Goal: Task Accomplishment & Management: Manage account settings

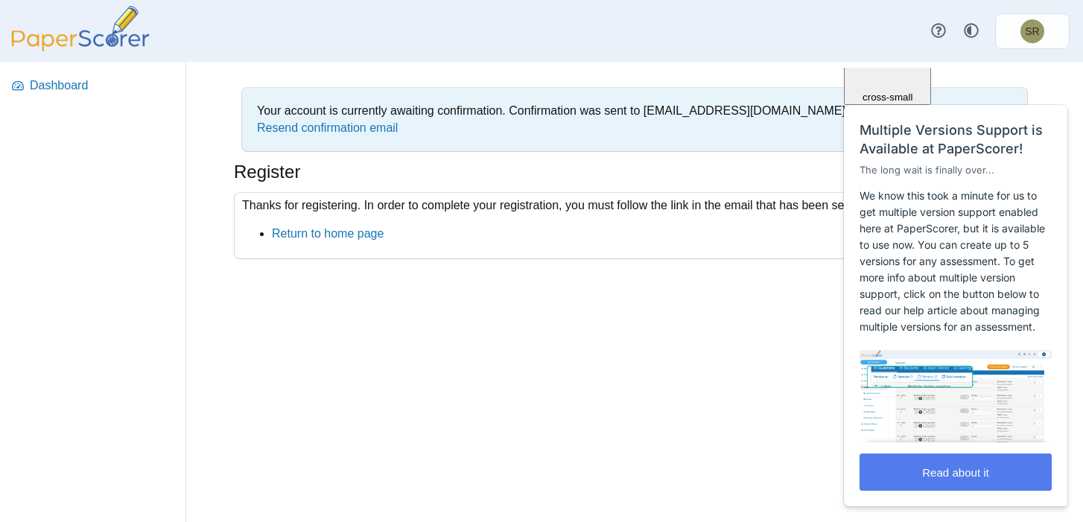
click at [496, 290] on div "Your account is currently awaiting confirmation. Confirmation was sent to reb01…" at bounding box center [634, 292] width 897 height 460
click at [577, 404] on div "Your account is currently awaiting confirmation. Confirmation was sent to reb01…" at bounding box center [634, 292] width 897 height 460
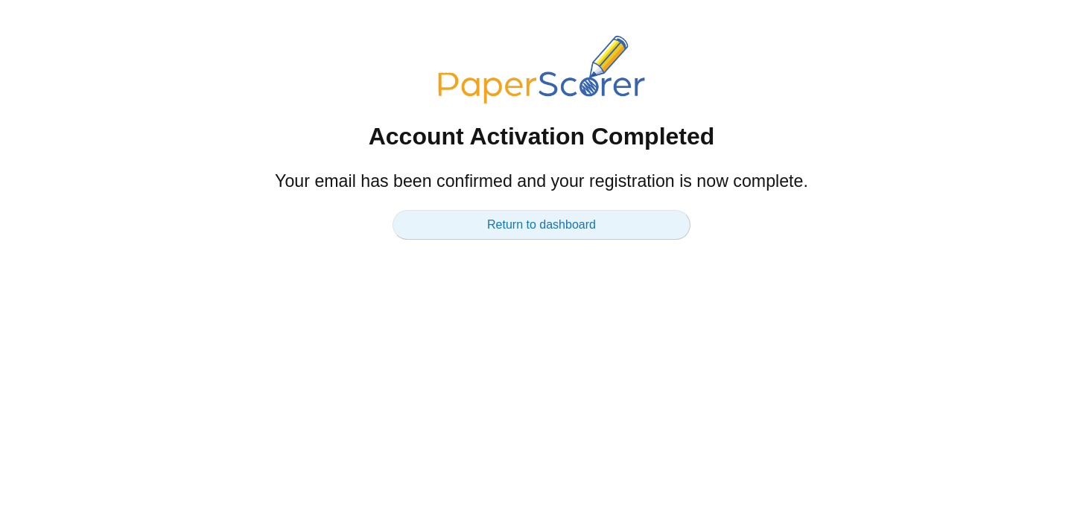
click at [528, 233] on link "Return to dashboard" at bounding box center [542, 225] width 298 height 30
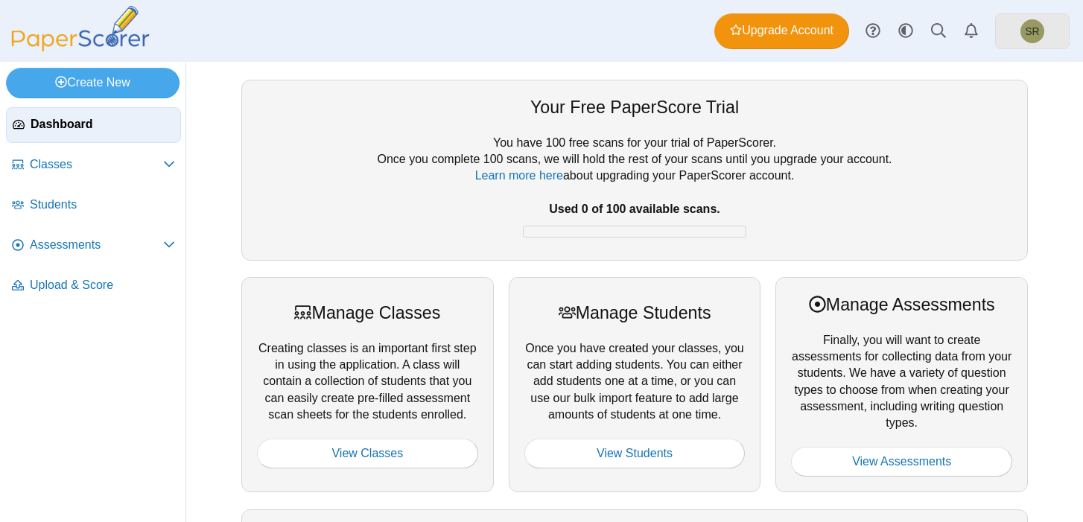
click at [1036, 27] on span "SR" at bounding box center [1032, 31] width 14 height 10
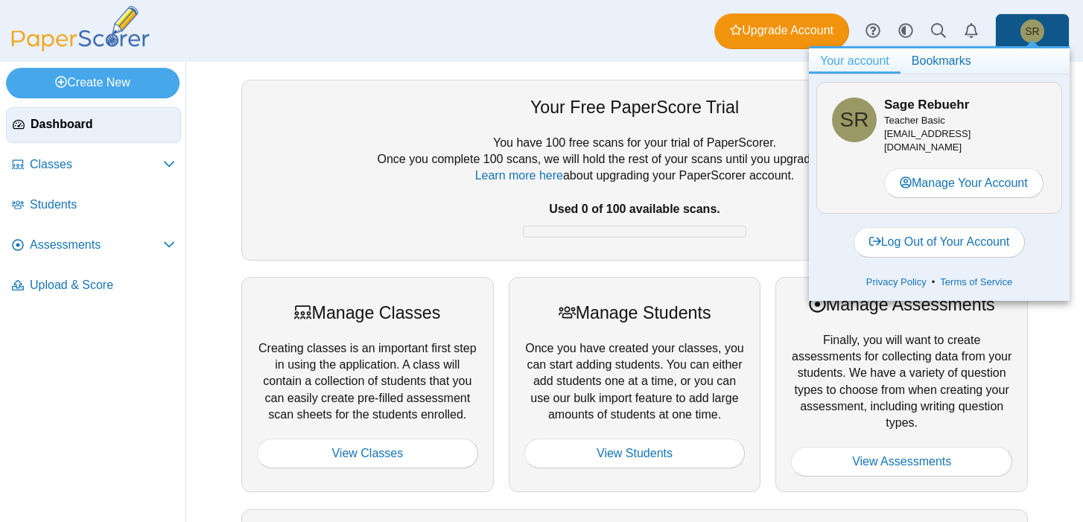
click at [327, 176] on div "You have 100 free scans for your trial of PaperScorer. Once you complete 100 sc…" at bounding box center [635, 190] width 756 height 110
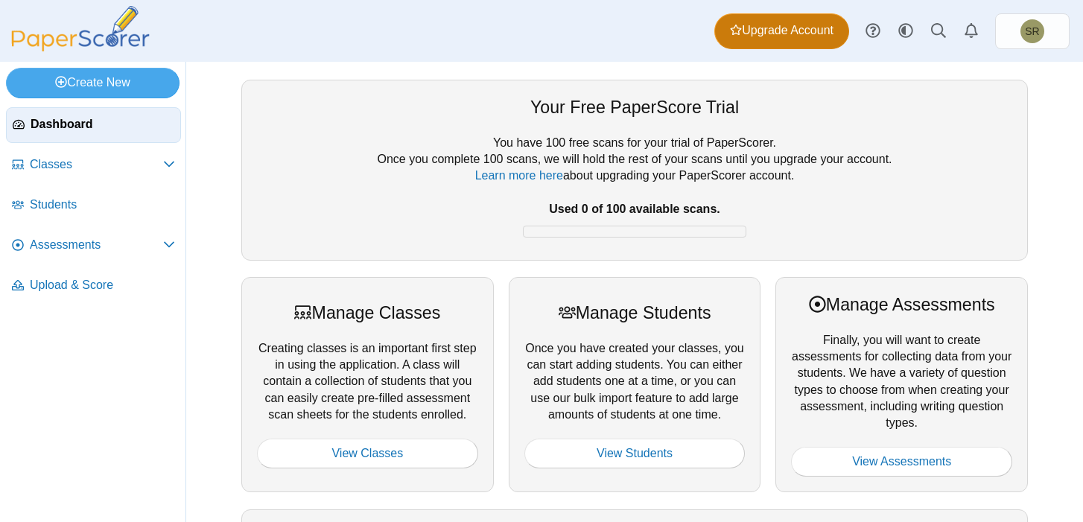
click at [782, 31] on span "Upgrade Account" at bounding box center [782, 30] width 104 height 16
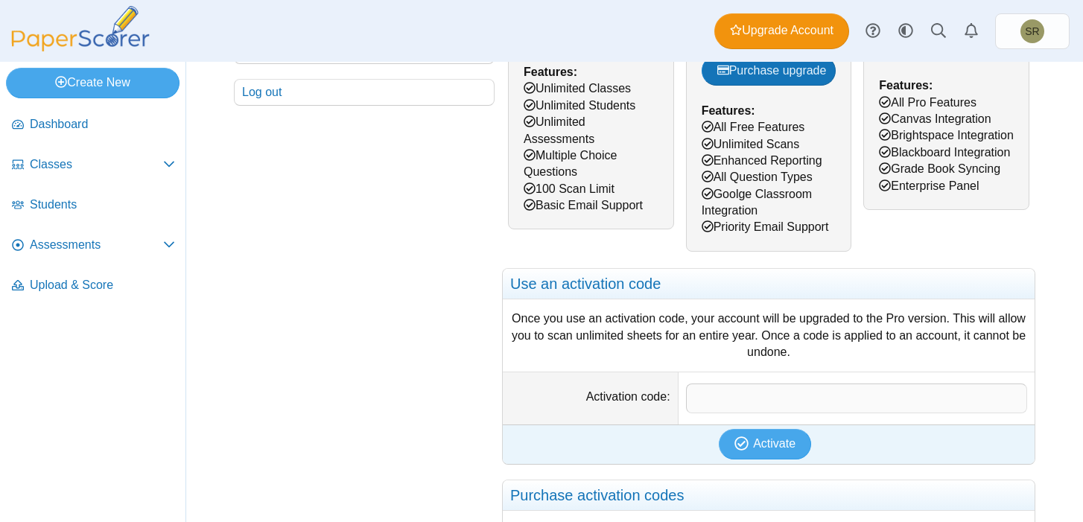
scroll to position [294, 0]
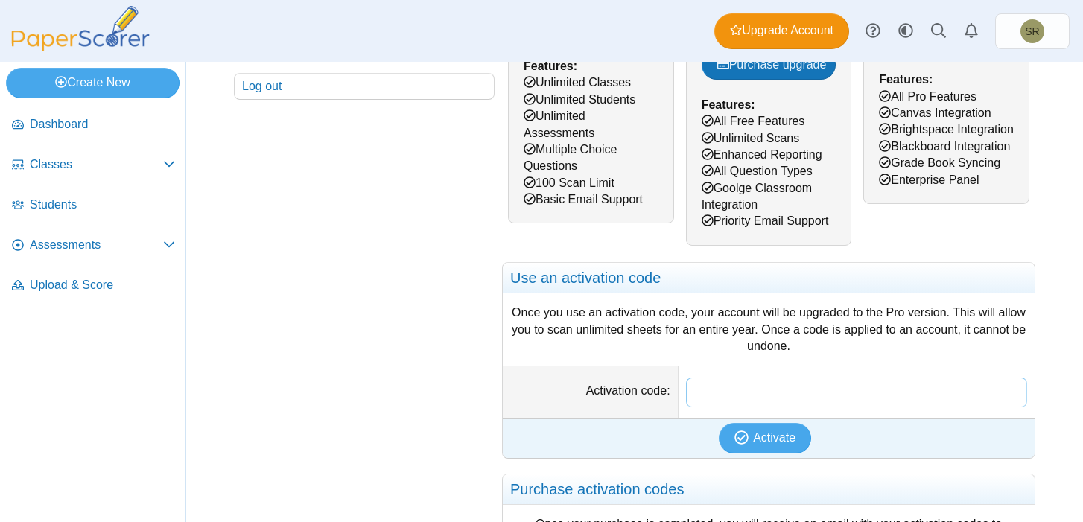
click at [702, 392] on input "Activation code" at bounding box center [856, 393] width 341 height 30
paste input "**********"
type input "**********"
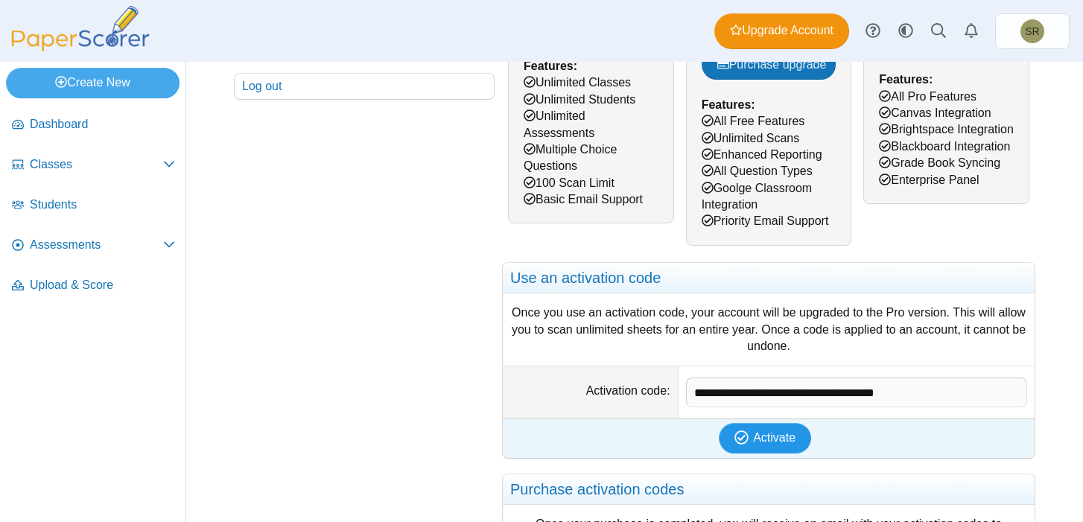
click at [764, 440] on span "Activate" at bounding box center [774, 437] width 42 height 13
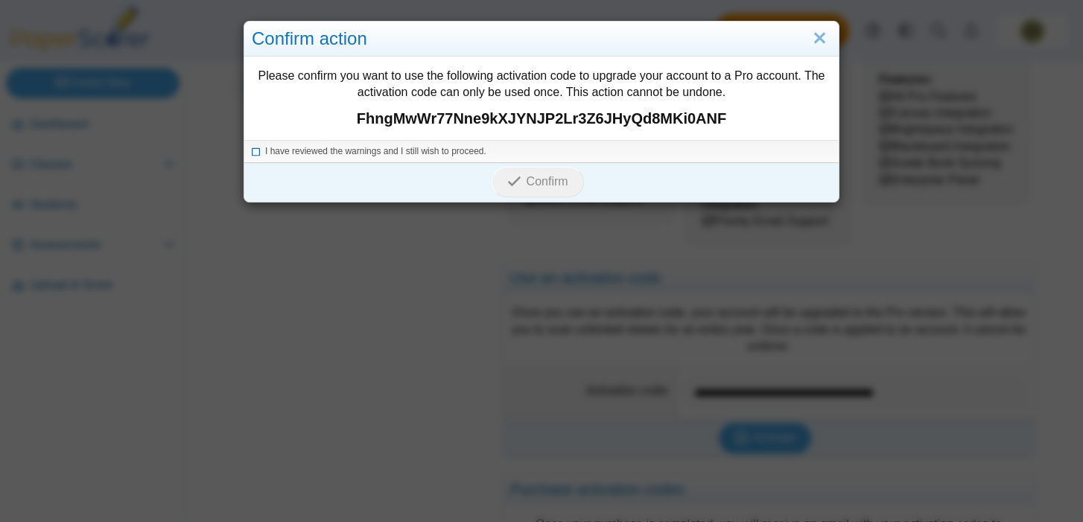
click at [256, 153] on icon at bounding box center [256, 149] width 9 height 8
click at [519, 177] on icon "submit" at bounding box center [514, 181] width 14 height 14
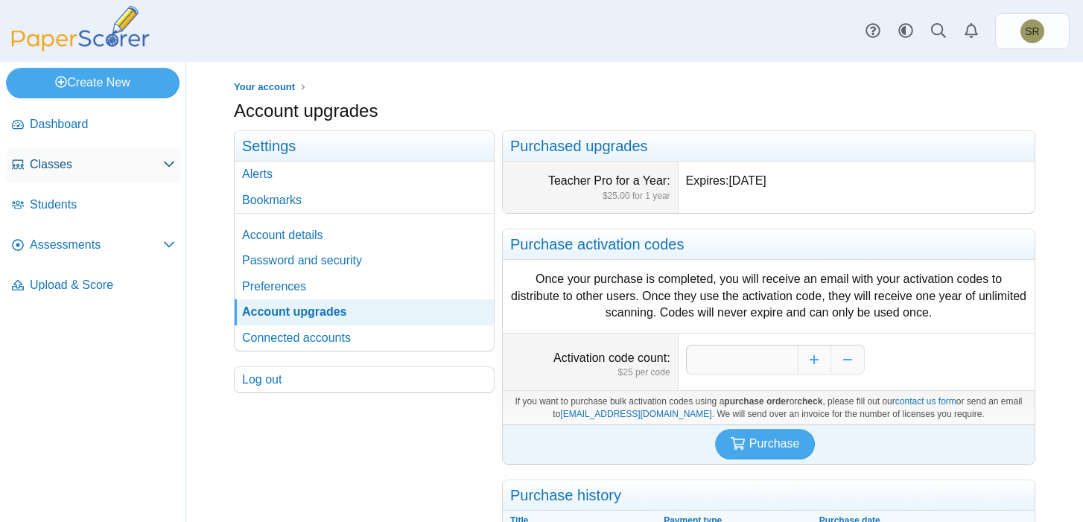
click at [169, 165] on use at bounding box center [169, 165] width 10 height 6
click at [60, 168] on span "Classes" at bounding box center [96, 164] width 133 height 16
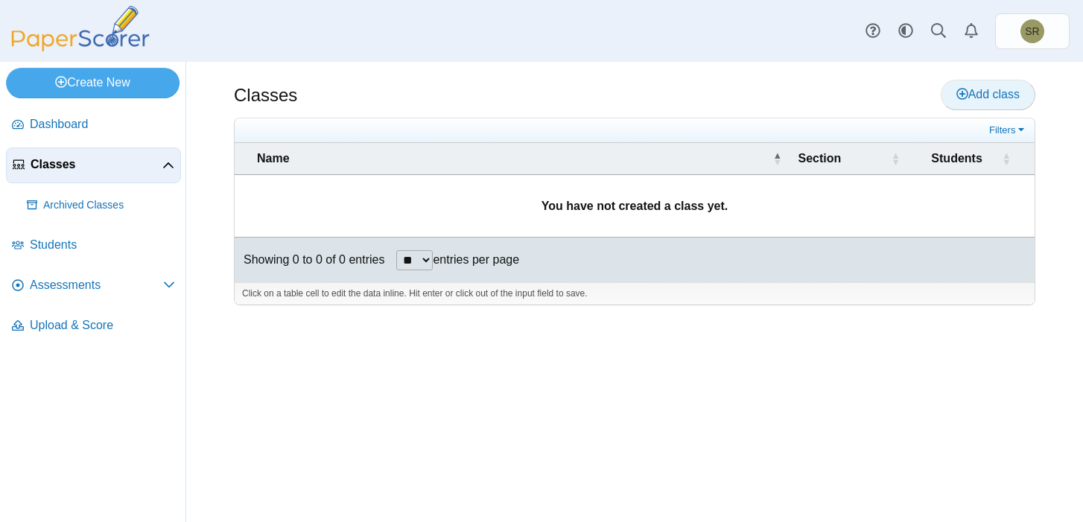
click at [1014, 95] on span "Add class" at bounding box center [988, 94] width 63 height 13
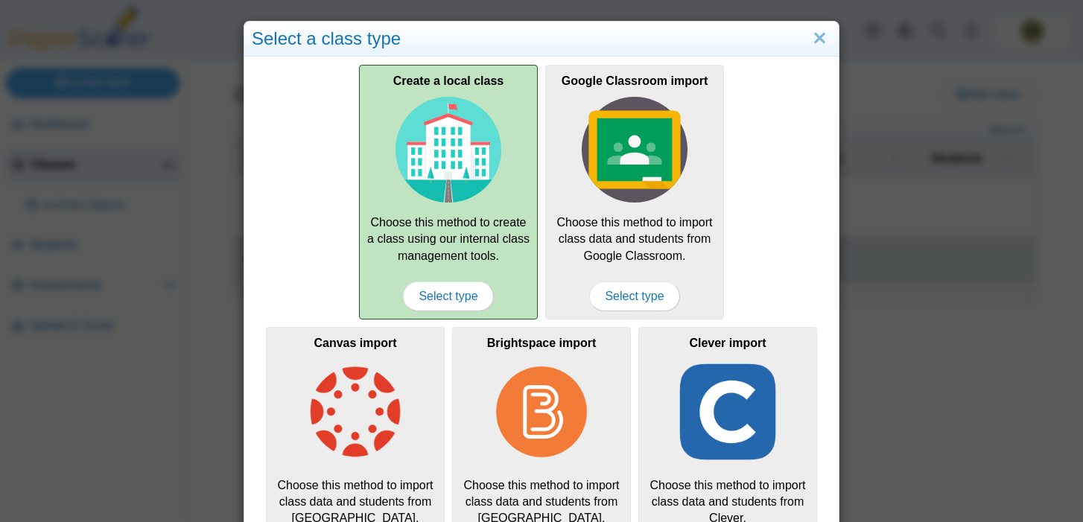
click at [475, 157] on img at bounding box center [449, 150] width 106 height 106
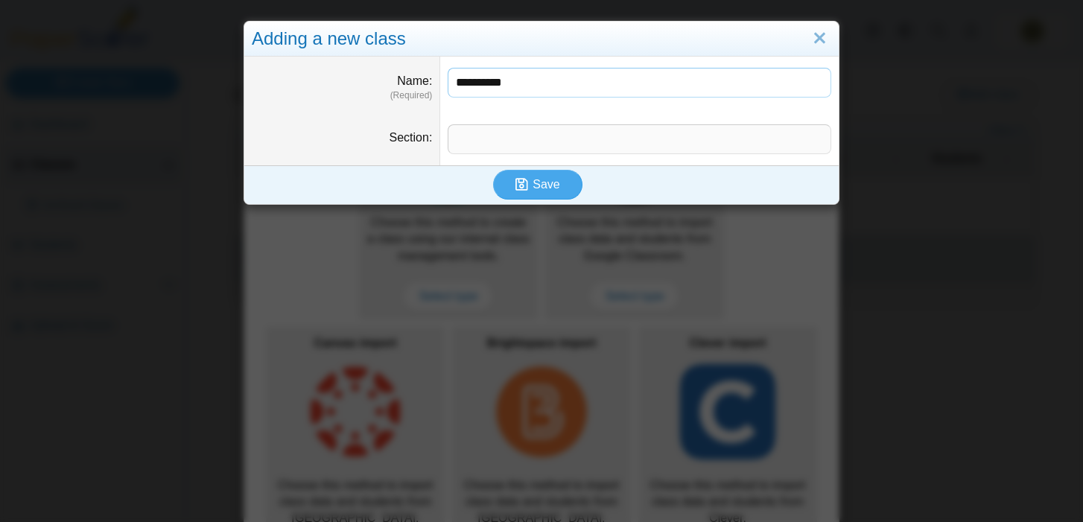
type input "**********"
click at [475, 138] on input "Section" at bounding box center [640, 139] width 384 height 30
type input "**********"
click at [533, 185] on span "Save" at bounding box center [546, 184] width 27 height 13
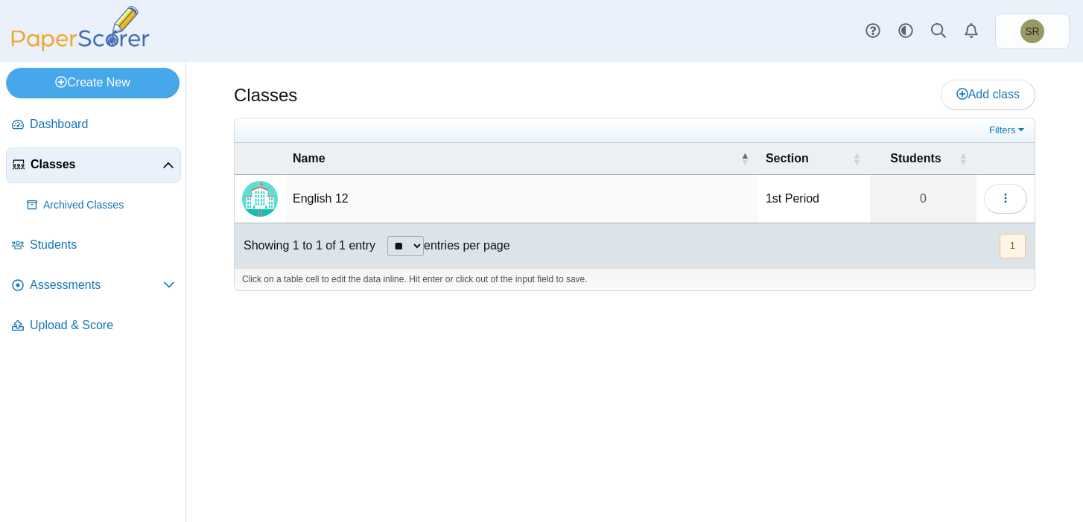
click at [332, 200] on td "English 12" at bounding box center [521, 199] width 473 height 48
click at [279, 369] on div "Classes Add class Filters 0" at bounding box center [634, 292] width 897 height 460
click at [69, 252] on span "Students" at bounding box center [102, 245] width 145 height 16
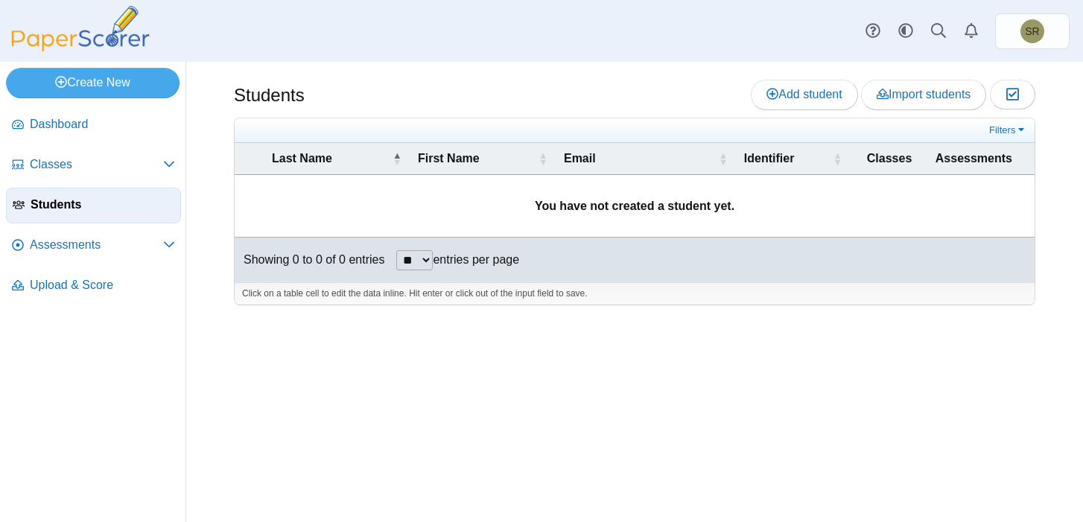
click at [498, 405] on div "Students Add student Import students Moderation 0" at bounding box center [634, 292] width 897 height 460
click at [902, 97] on span "Import students" at bounding box center [924, 94] width 94 height 13
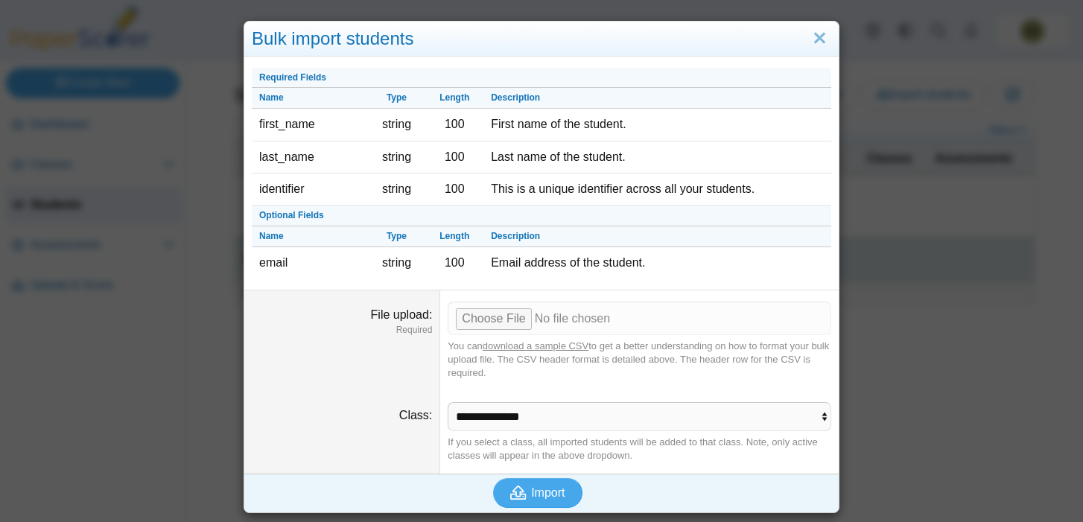
click at [539, 345] on link "download a sample CSV" at bounding box center [536, 346] width 106 height 11
click at [484, 410] on select "**********" at bounding box center [640, 416] width 384 height 28
select select "**********"
click at [448, 402] on select "**********" at bounding box center [640, 416] width 384 height 28
click at [820, 417] on select "**********" at bounding box center [640, 416] width 384 height 28
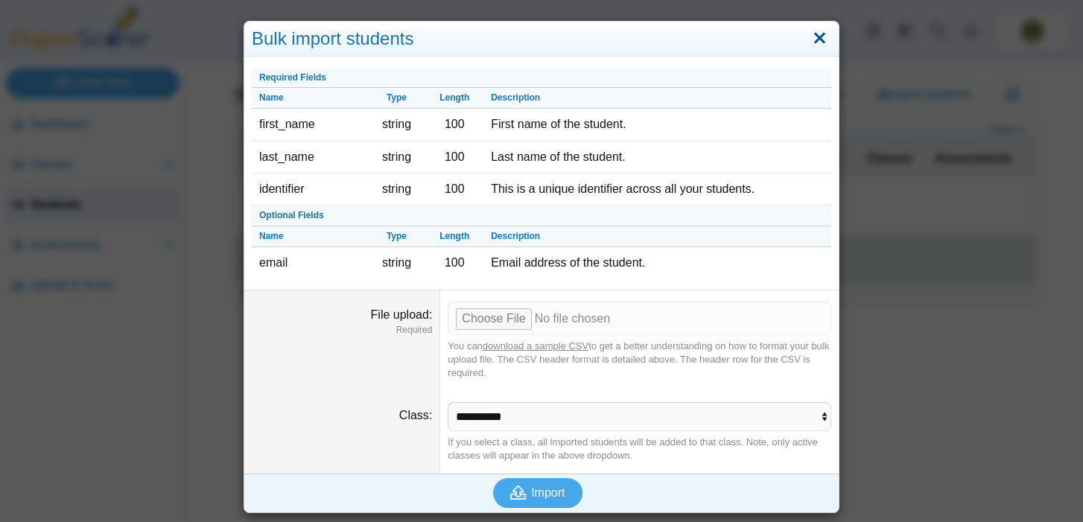
click at [818, 36] on link "Close" at bounding box center [819, 38] width 23 height 25
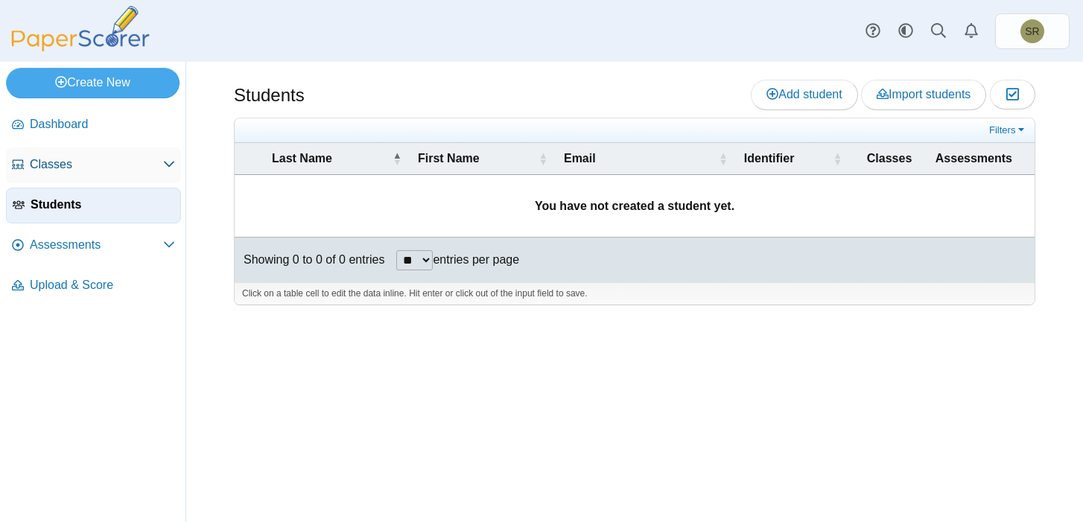
click at [50, 168] on span "Classes" at bounding box center [96, 164] width 133 height 16
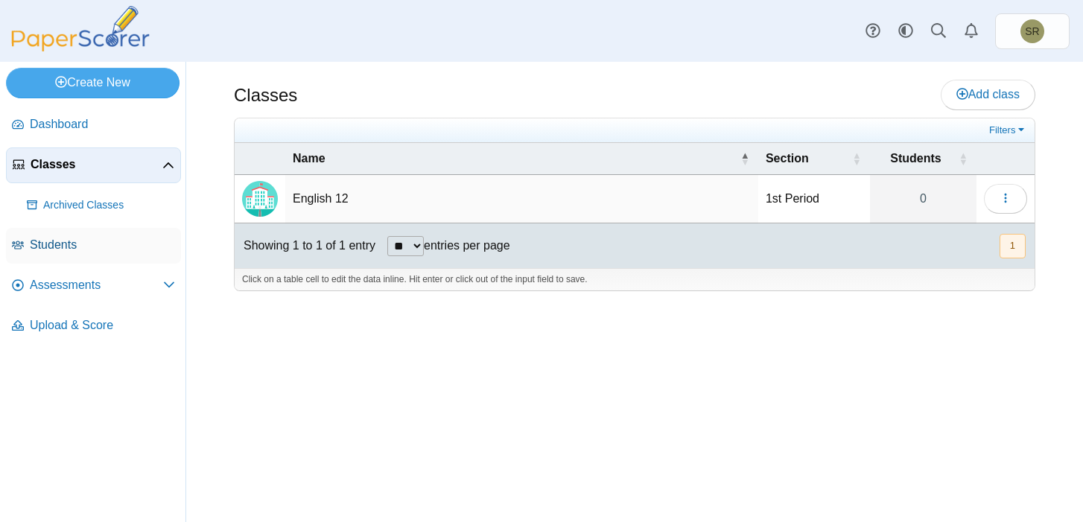
click at [29, 245] on link "Students" at bounding box center [93, 246] width 175 height 36
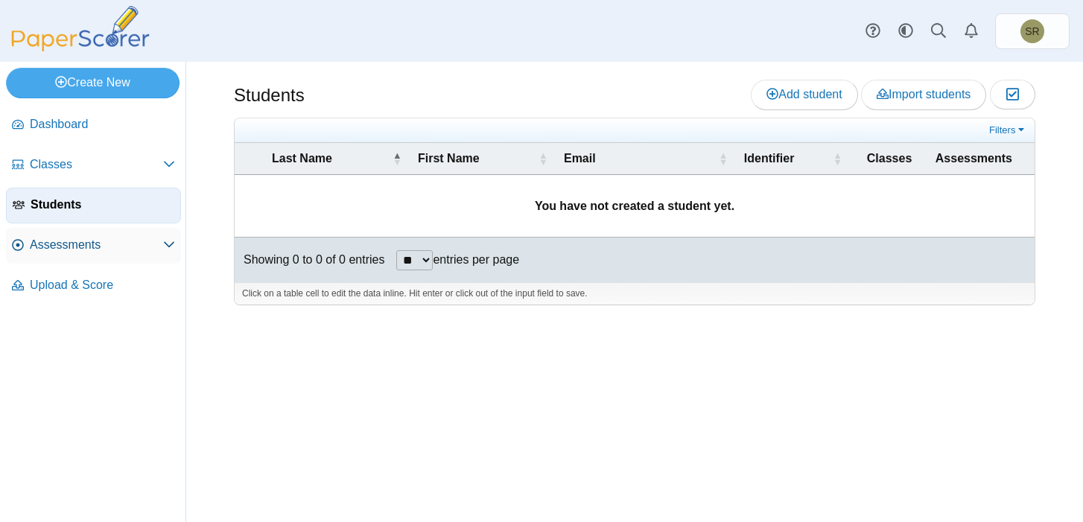
click at [86, 253] on span "Assessments" at bounding box center [96, 245] width 133 height 16
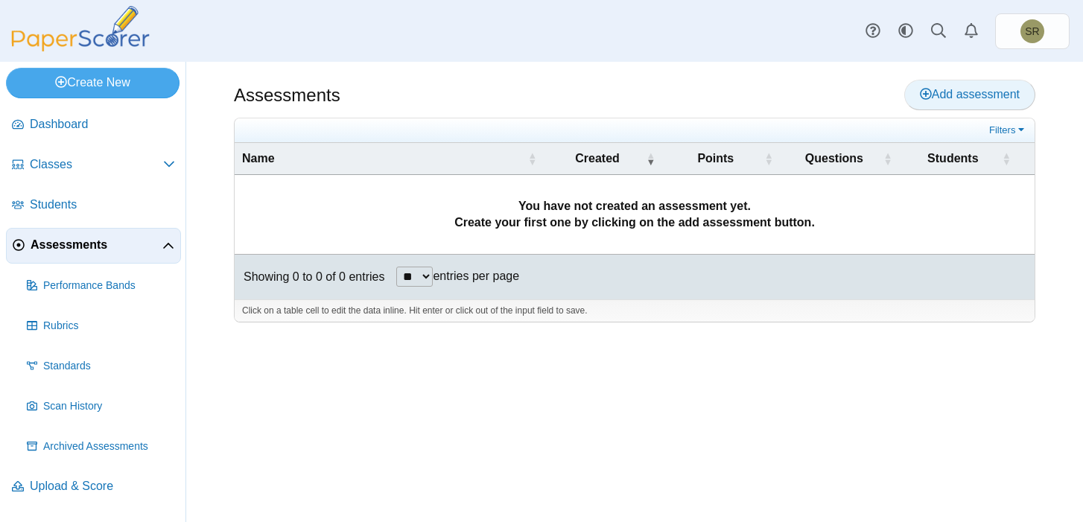
click at [927, 101] on span "Add assessment" at bounding box center [970, 94] width 100 height 13
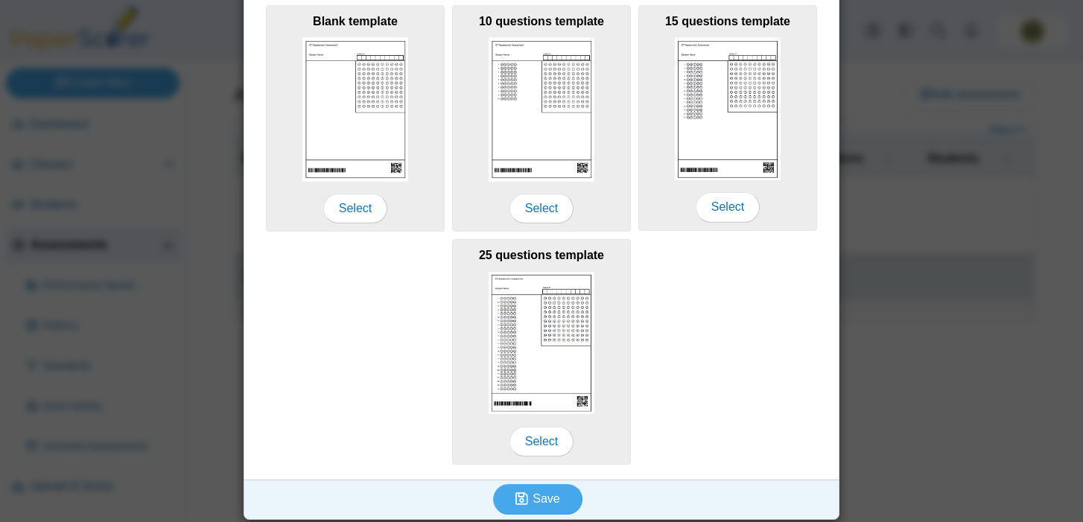
scroll to position [284, 0]
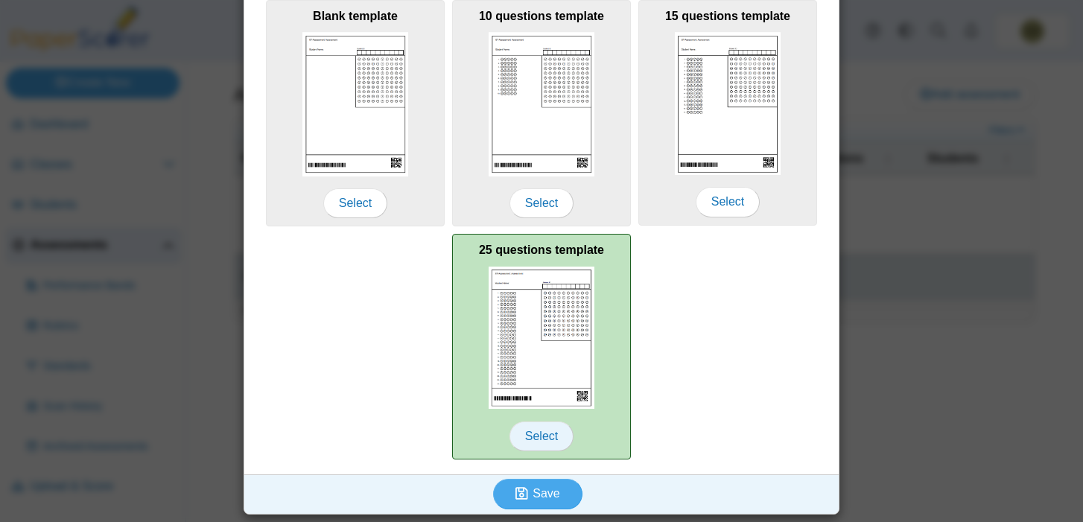
click at [538, 424] on span "Select" at bounding box center [542, 437] width 64 height 30
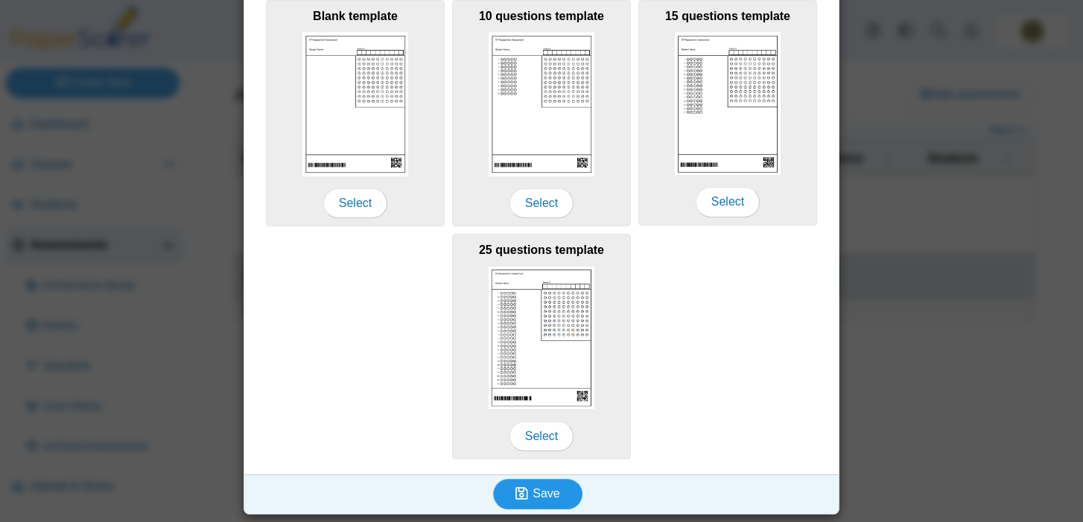
click at [537, 492] on span "Save" at bounding box center [546, 493] width 27 height 13
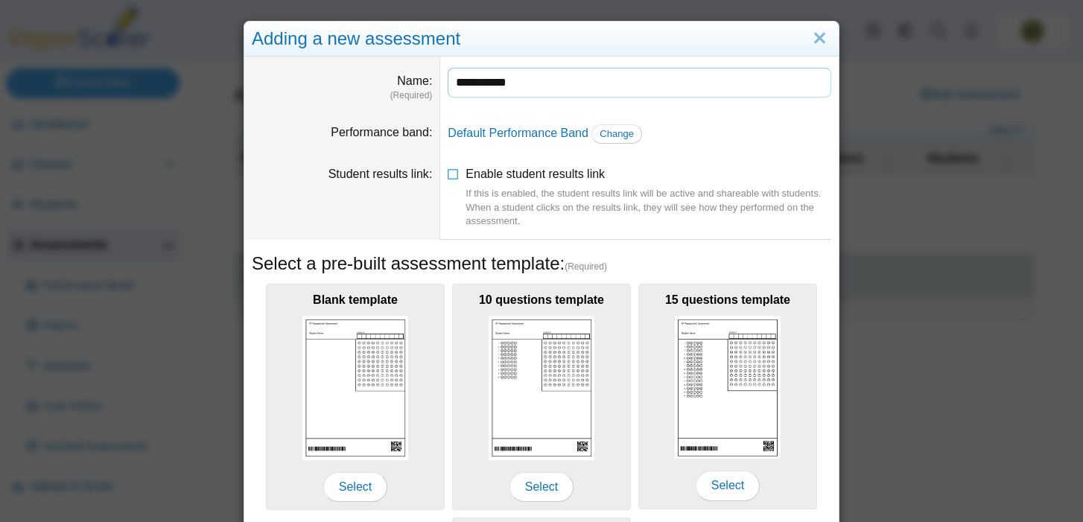
type input "**********"
click at [703, 135] on dd "Default Performance Band Change" at bounding box center [639, 134] width 399 height 42
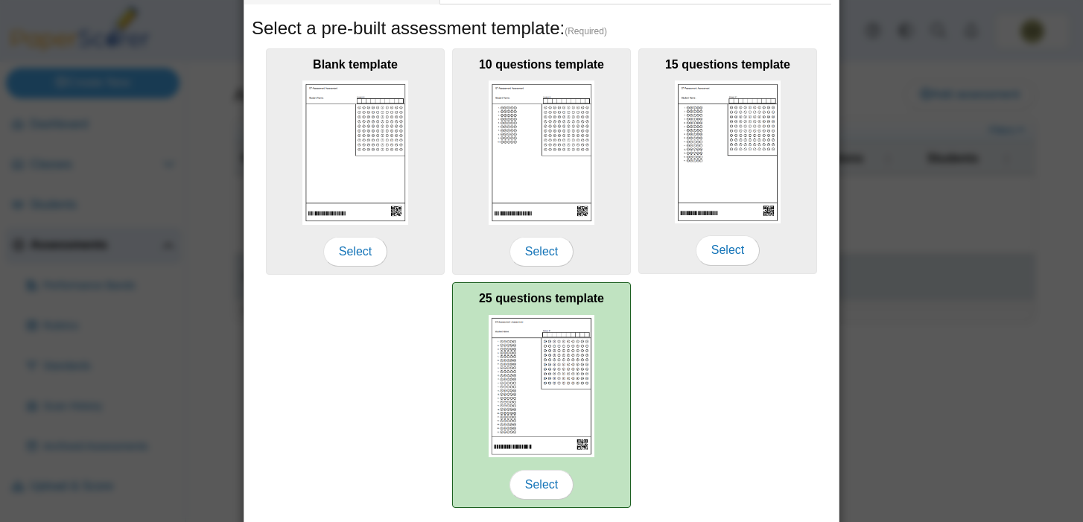
scroll to position [284, 0]
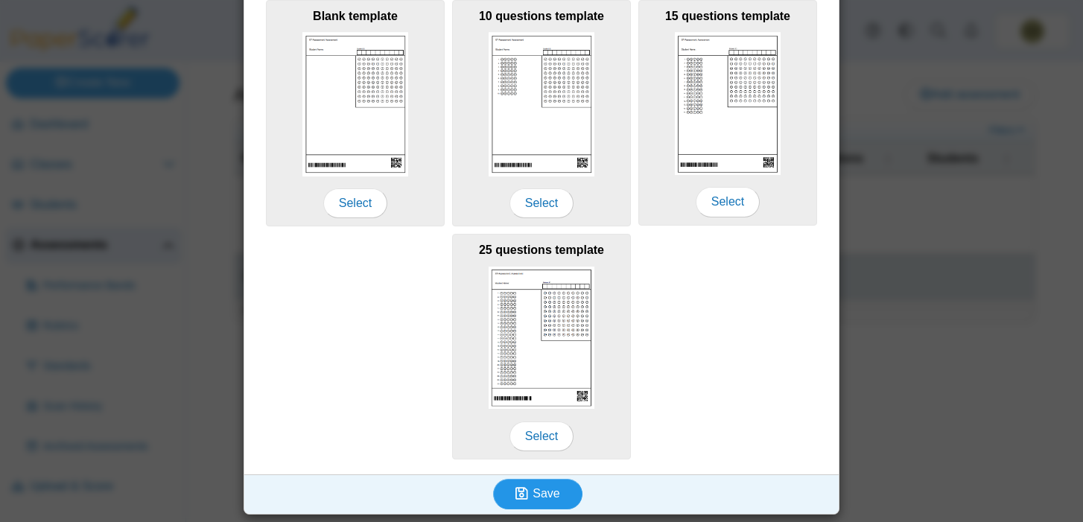
click at [544, 487] on span "Save" at bounding box center [546, 493] width 27 height 13
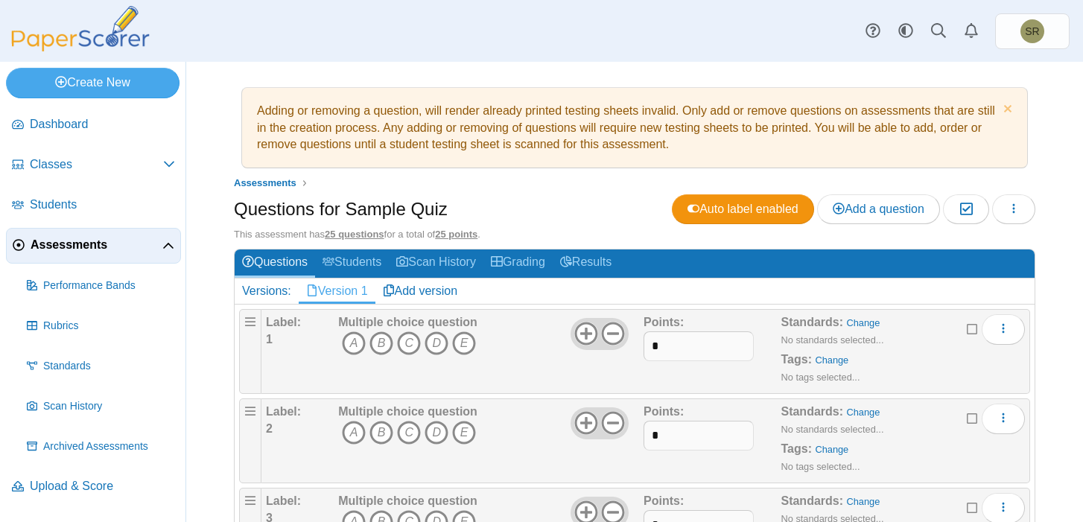
click at [584, 337] on icon at bounding box center [586, 334] width 24 height 24
click at [618, 335] on icon at bounding box center [613, 334] width 24 height 24
click at [612, 424] on use at bounding box center [613, 423] width 23 height 23
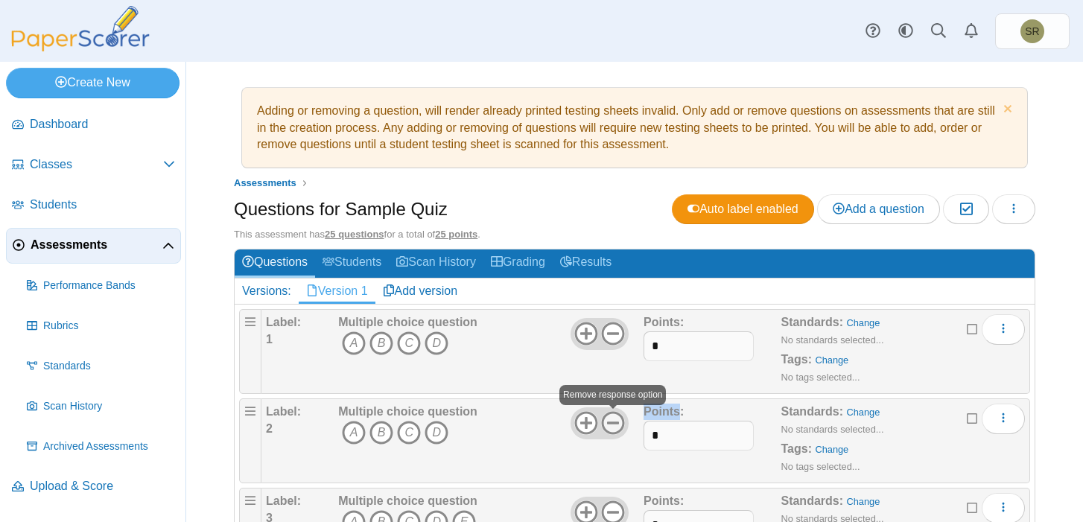
click at [612, 424] on use at bounding box center [613, 423] width 23 height 23
click at [580, 420] on icon at bounding box center [586, 423] width 24 height 24
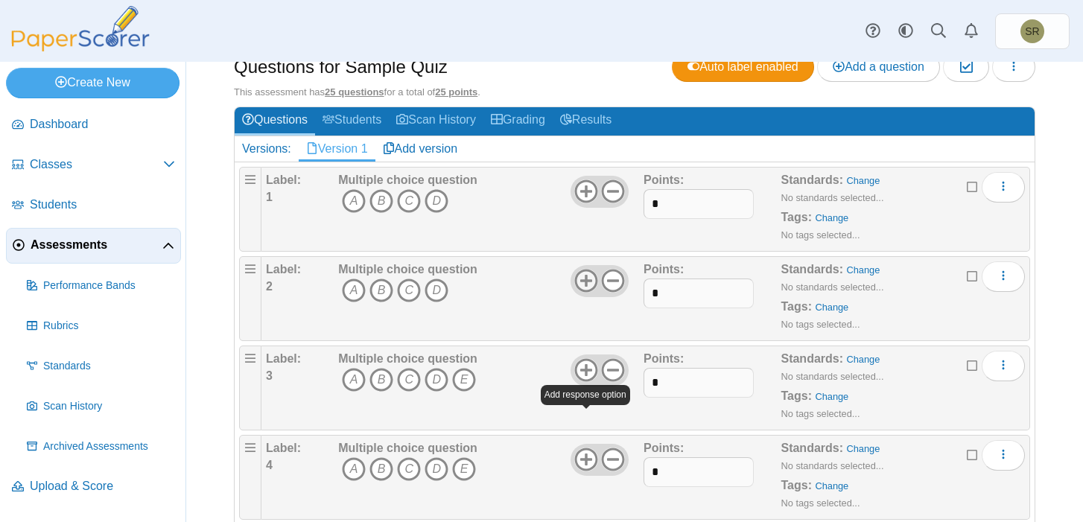
scroll to position [180, 0]
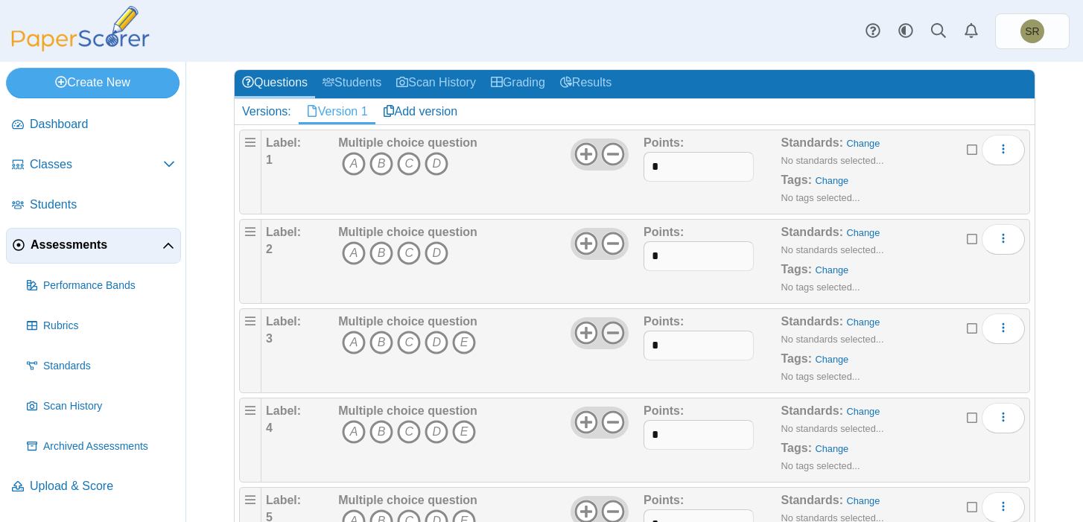
click at [615, 335] on icon at bounding box center [613, 333] width 24 height 24
click at [609, 419] on icon at bounding box center [613, 423] width 24 height 24
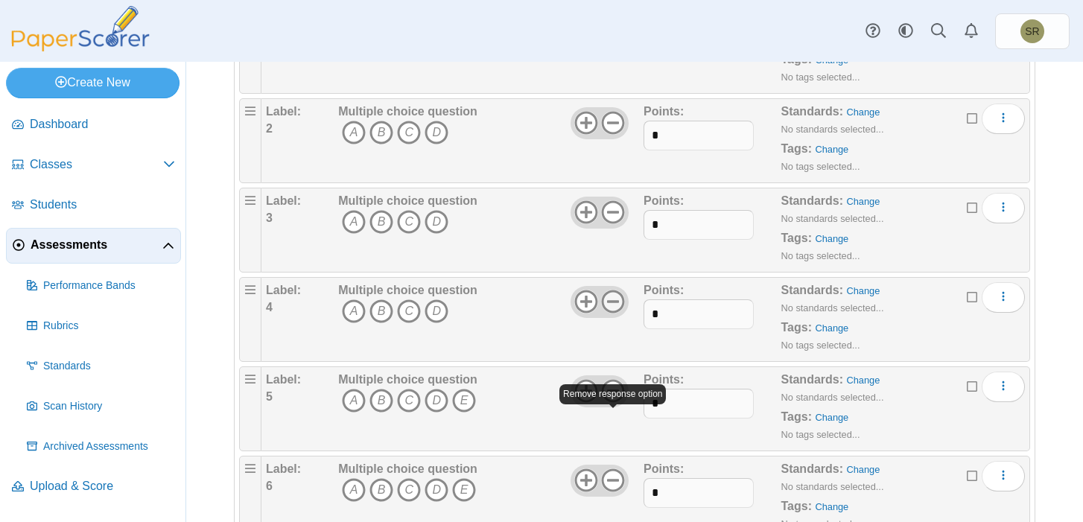
scroll to position [335, 0]
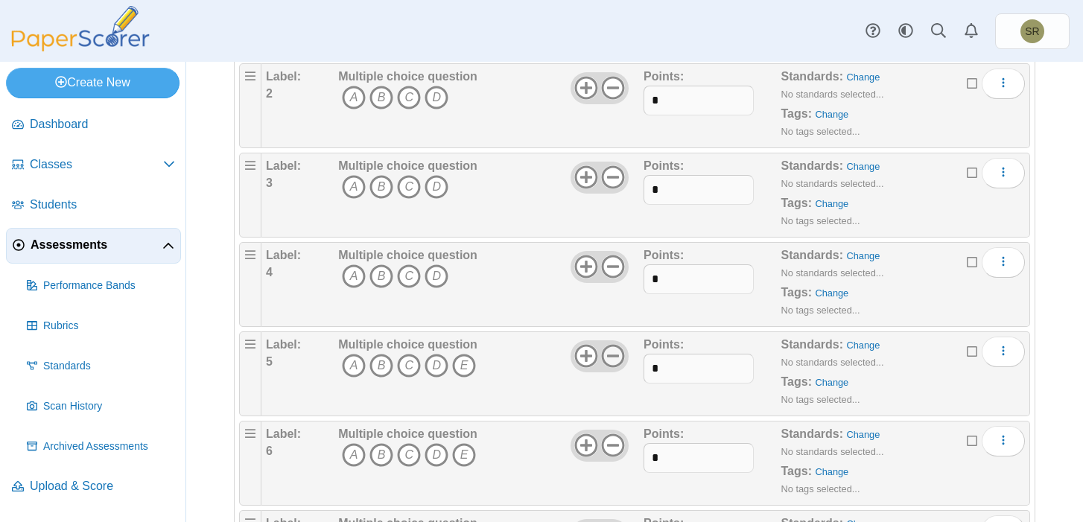
click at [624, 357] on icon at bounding box center [613, 356] width 24 height 24
click at [618, 444] on use at bounding box center [613, 445] width 23 height 23
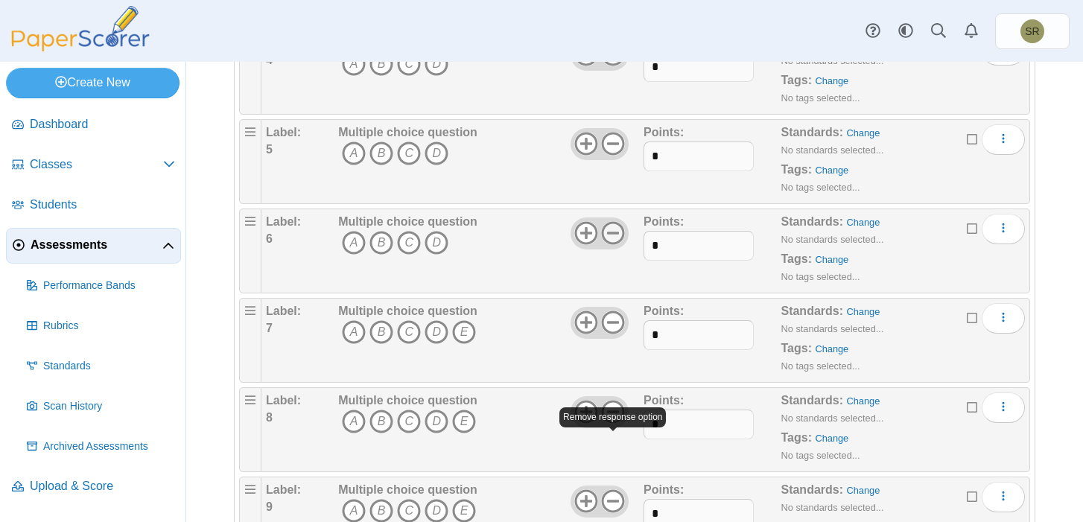
scroll to position [552, 0]
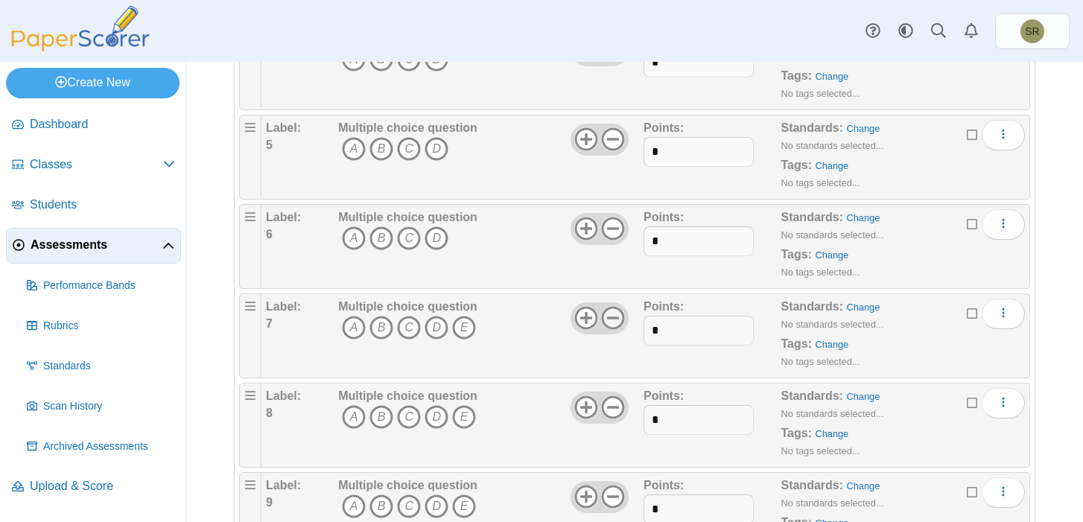
click at [613, 321] on icon at bounding box center [613, 318] width 24 height 24
click at [608, 417] on use at bounding box center [613, 407] width 23 height 23
click at [606, 499] on icon at bounding box center [613, 497] width 24 height 24
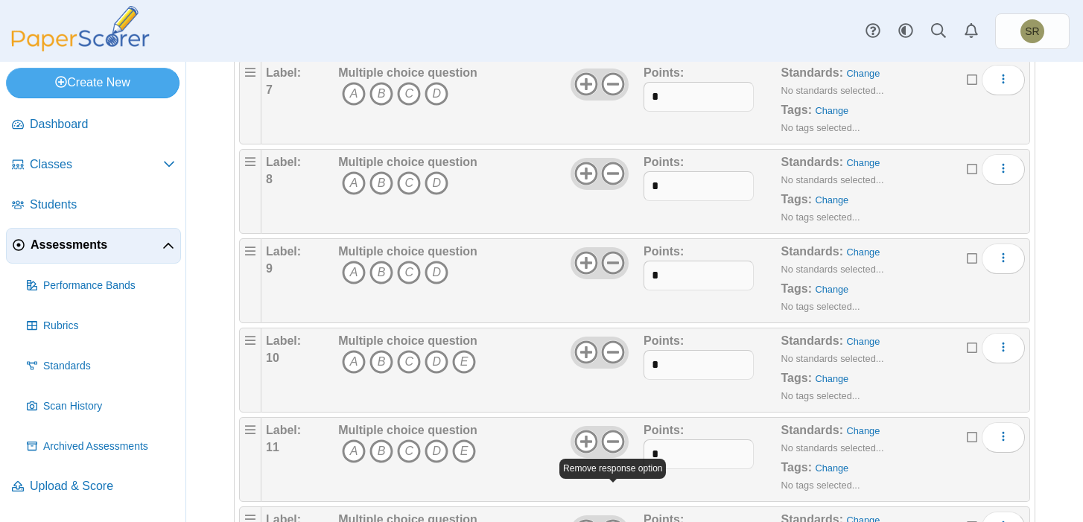
scroll to position [808, 0]
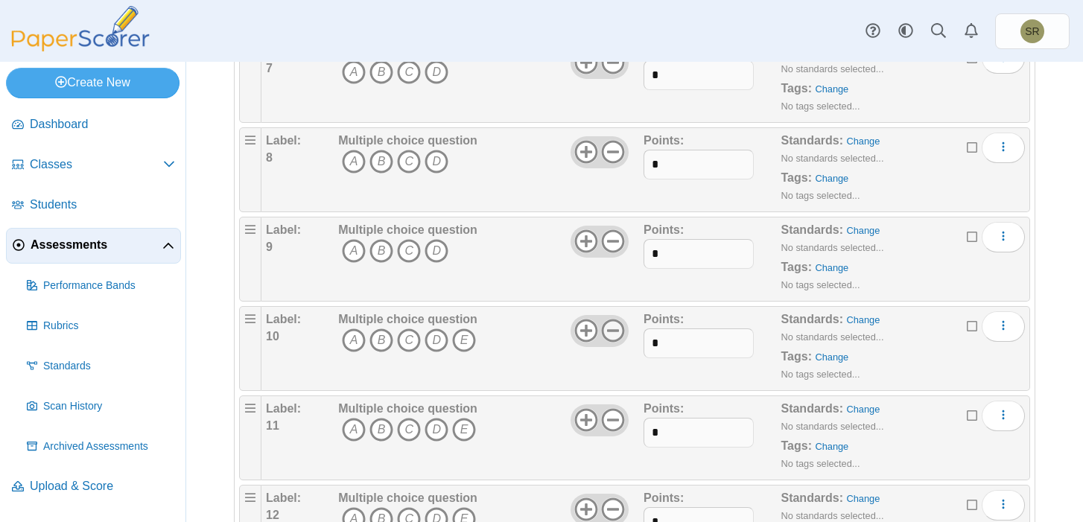
click at [618, 337] on icon at bounding box center [613, 331] width 24 height 24
click at [611, 422] on icon at bounding box center [613, 420] width 24 height 24
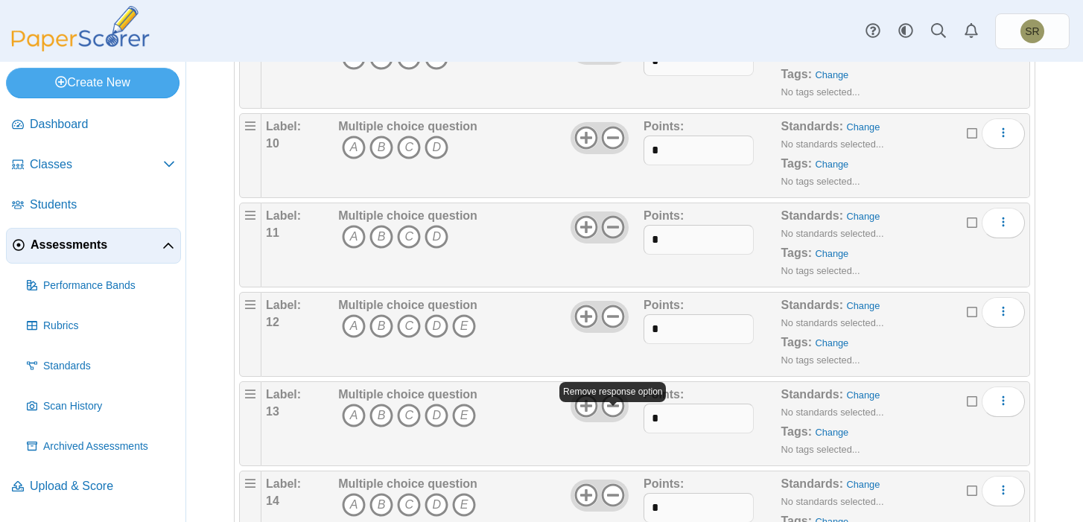
scroll to position [1001, 0]
click at [618, 323] on icon at bounding box center [613, 316] width 24 height 24
click at [615, 414] on icon at bounding box center [613, 405] width 24 height 24
click at [613, 498] on icon at bounding box center [613, 495] width 24 height 24
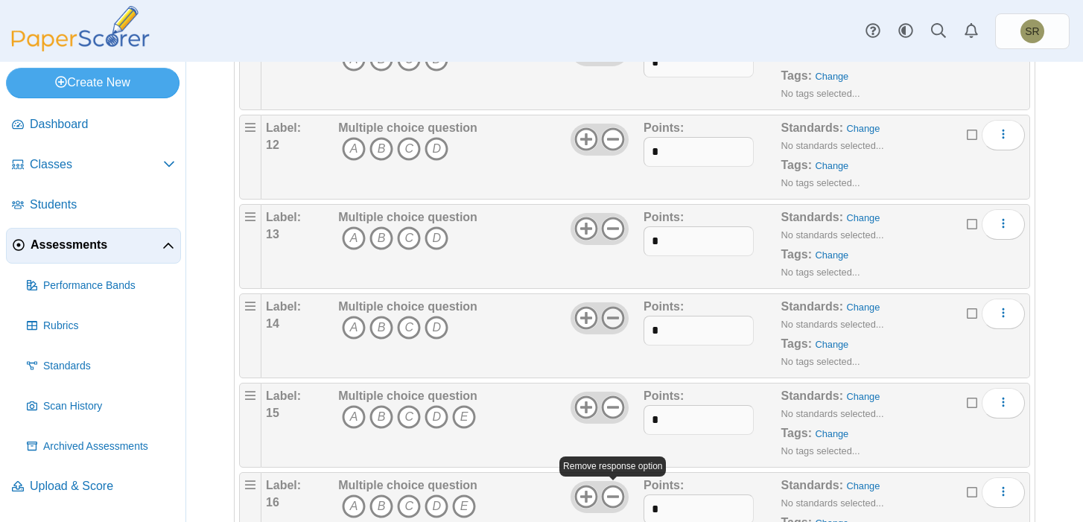
scroll to position [1219, 0]
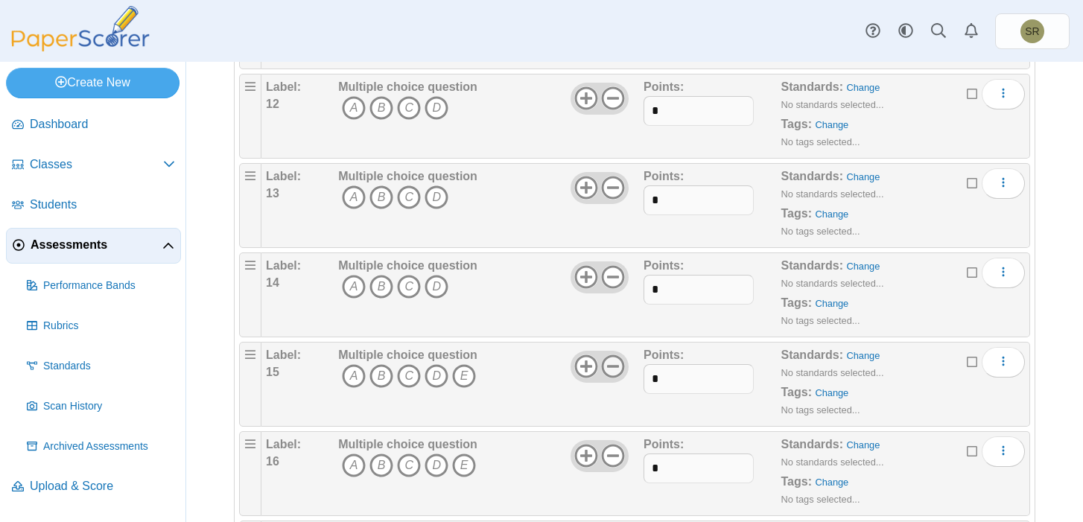
click at [615, 367] on use at bounding box center [613, 366] width 23 height 23
click at [615, 464] on icon at bounding box center [613, 456] width 24 height 24
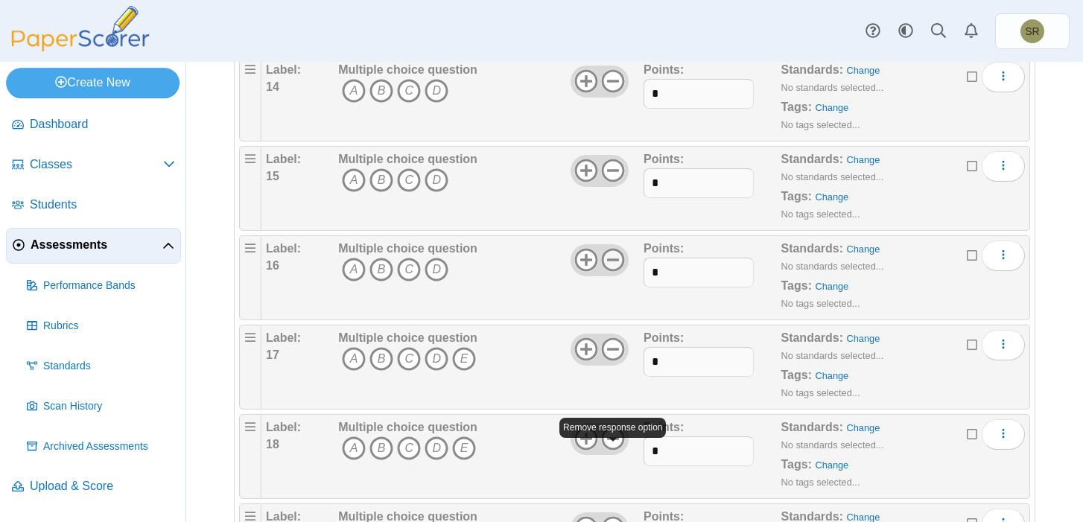
scroll to position [1426, 0]
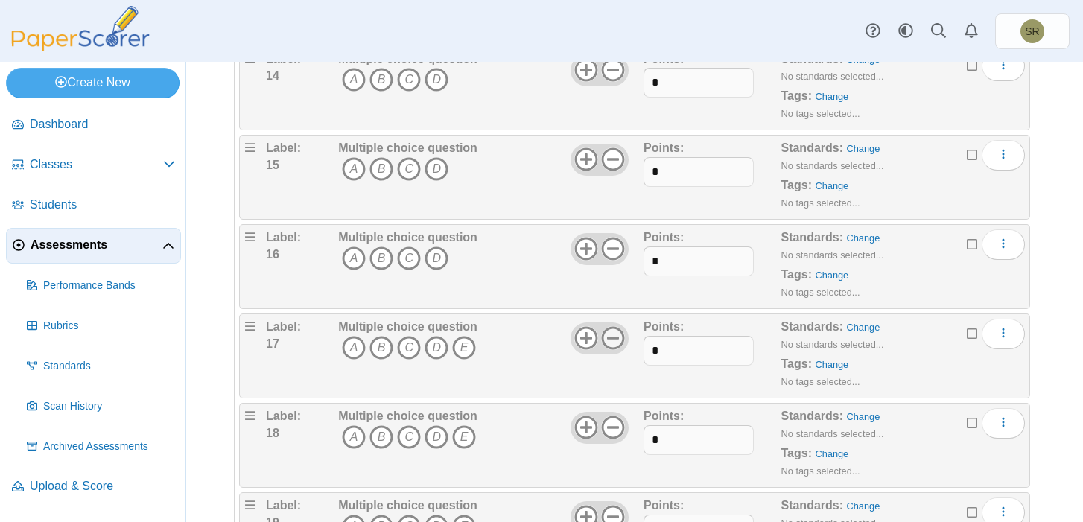
click at [619, 338] on icon at bounding box center [613, 338] width 24 height 24
click at [612, 437] on icon at bounding box center [613, 428] width 24 height 24
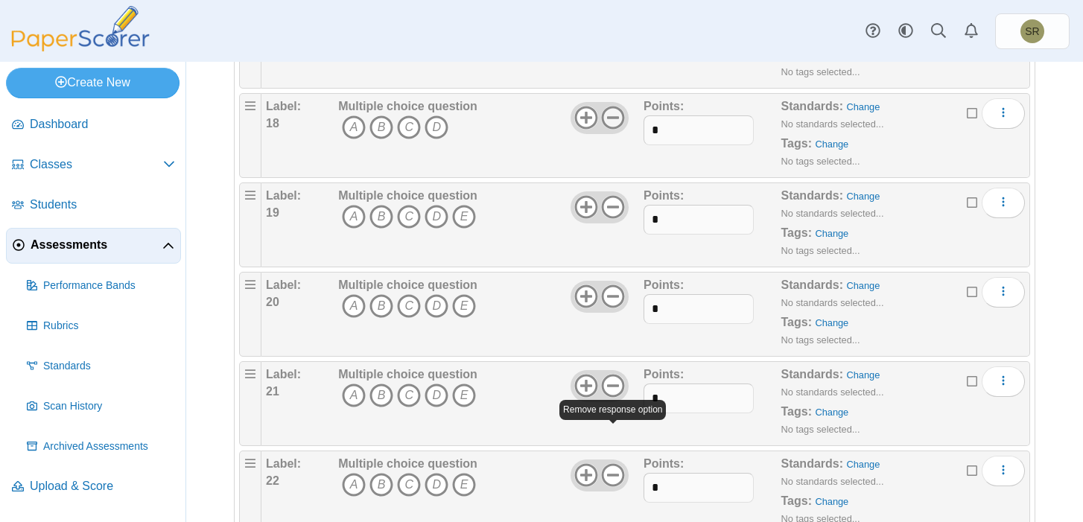
scroll to position [1735, 0]
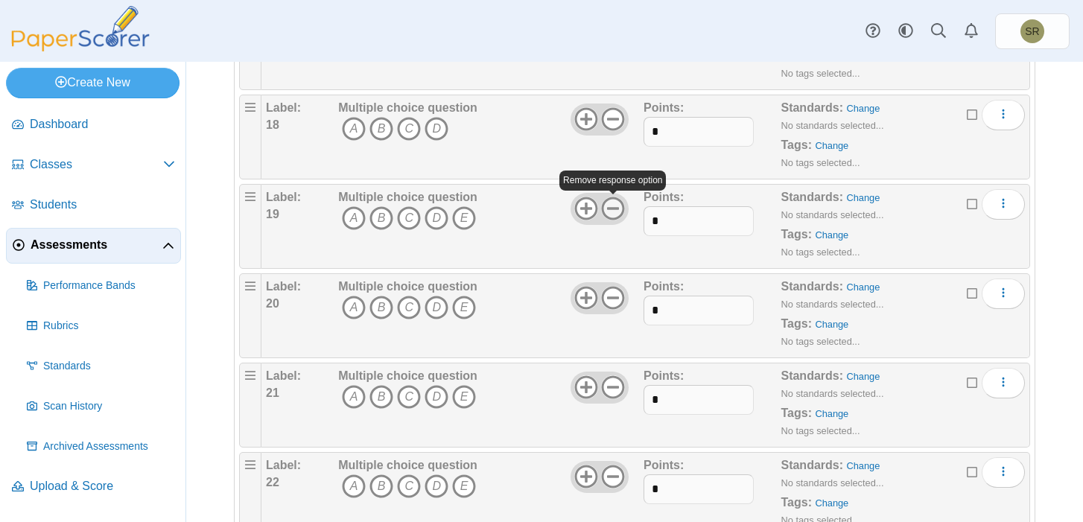
click at [615, 213] on icon at bounding box center [613, 209] width 24 height 24
click at [609, 300] on icon at bounding box center [613, 298] width 24 height 24
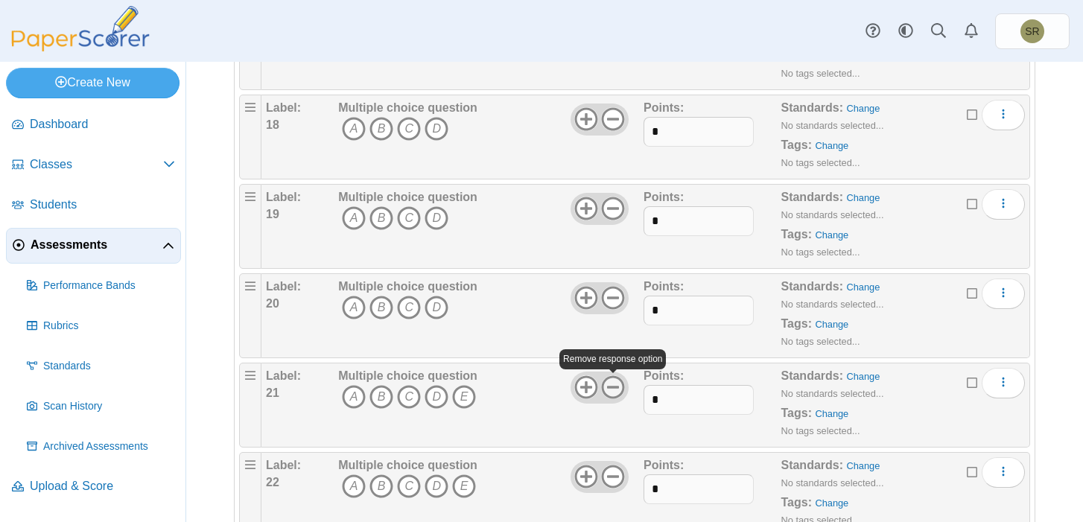
click at [603, 390] on use at bounding box center [613, 387] width 23 height 23
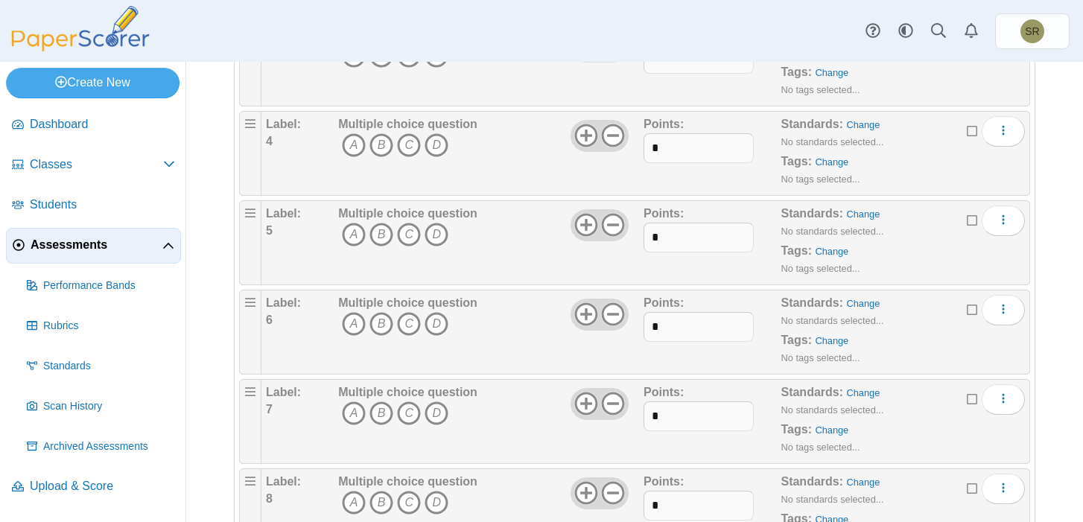
scroll to position [0, 0]
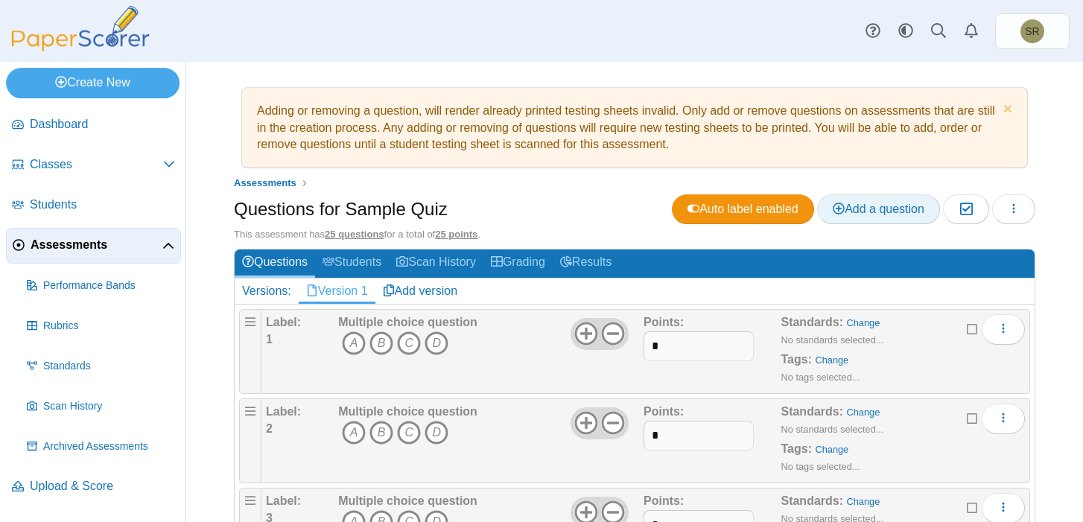
click at [873, 217] on link "Add a question" at bounding box center [878, 209] width 123 height 30
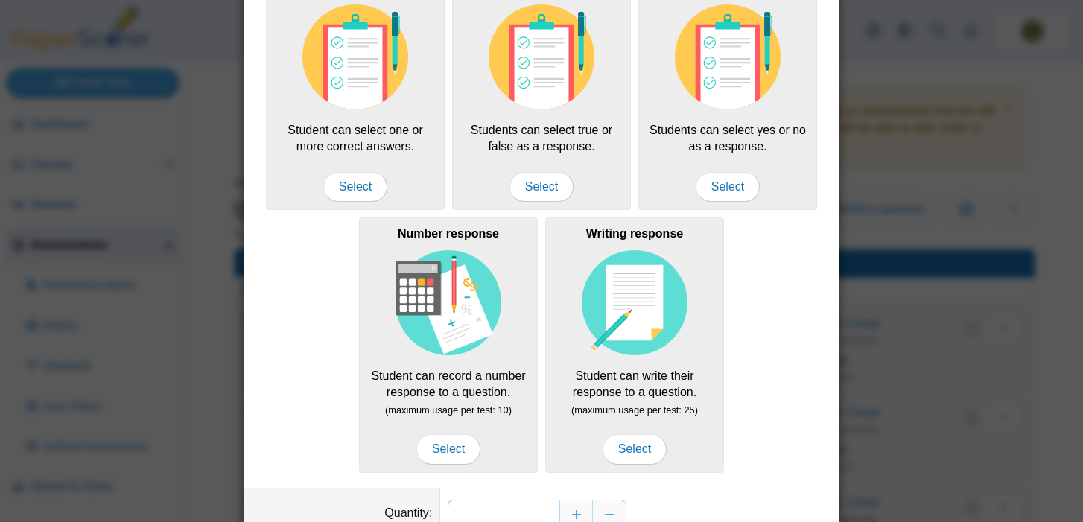
scroll to position [130, 0]
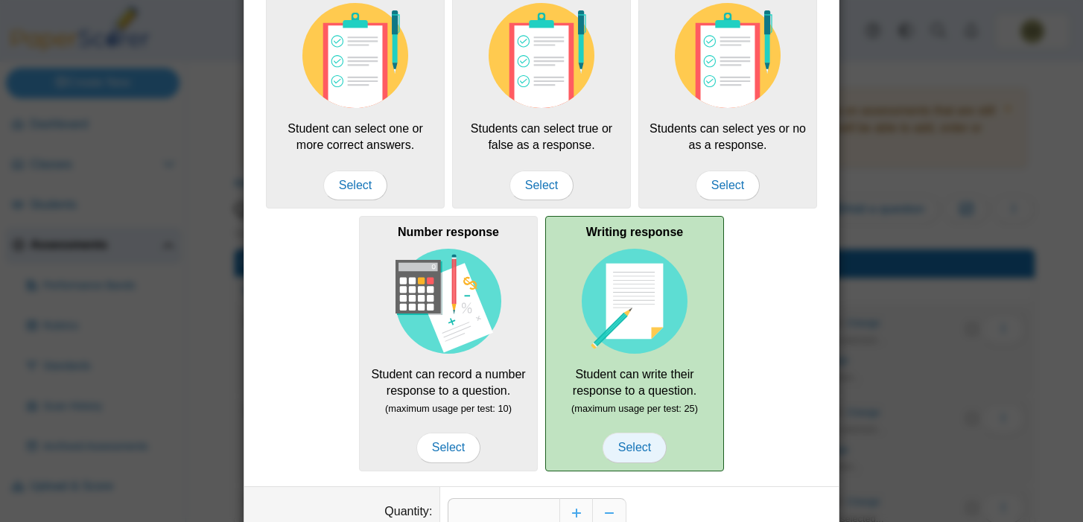
click at [628, 443] on span "Select" at bounding box center [635, 448] width 64 height 30
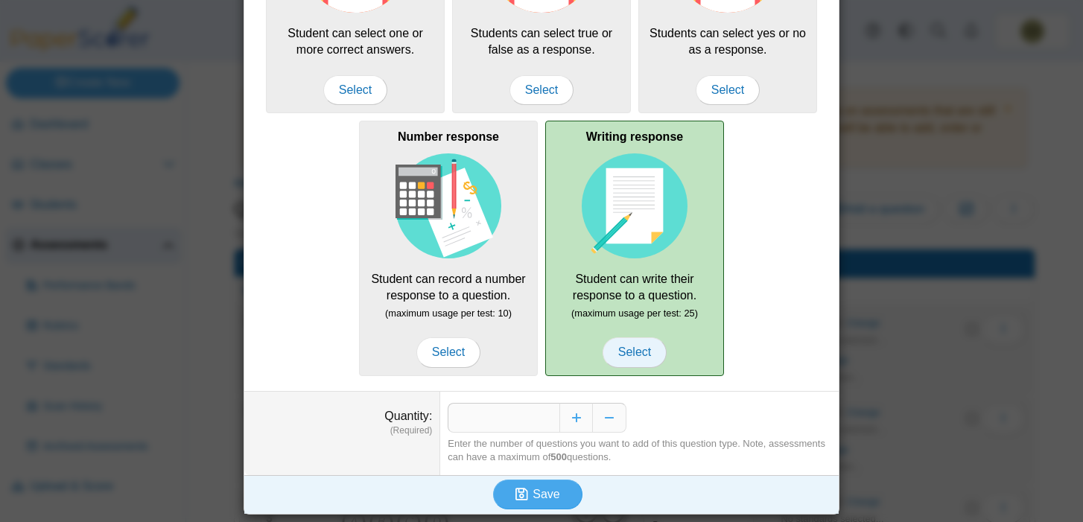
scroll to position [225, 0]
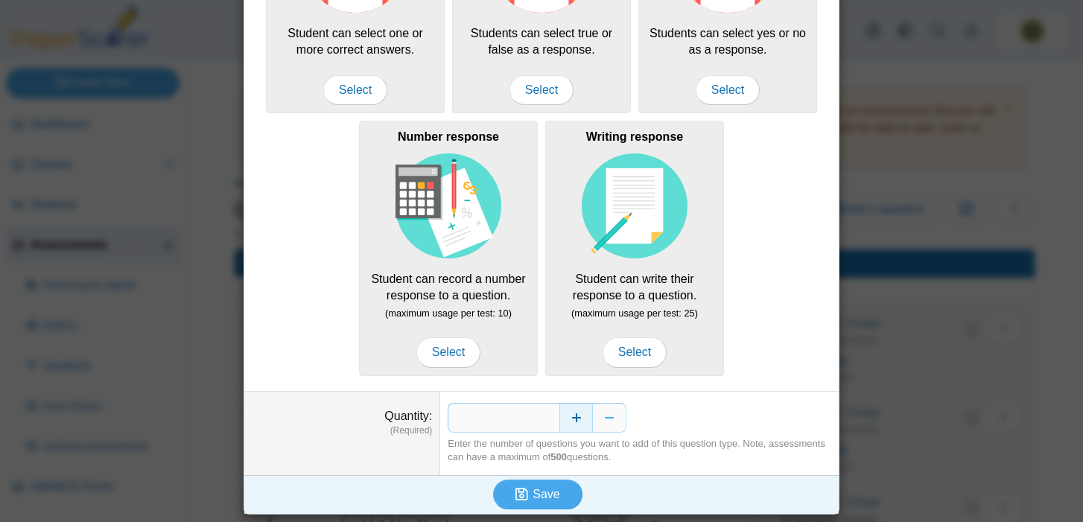
click at [585, 425] on button "Increase" at bounding box center [577, 418] width 34 height 30
type input "*"
click at [546, 488] on span "Save" at bounding box center [546, 494] width 27 height 13
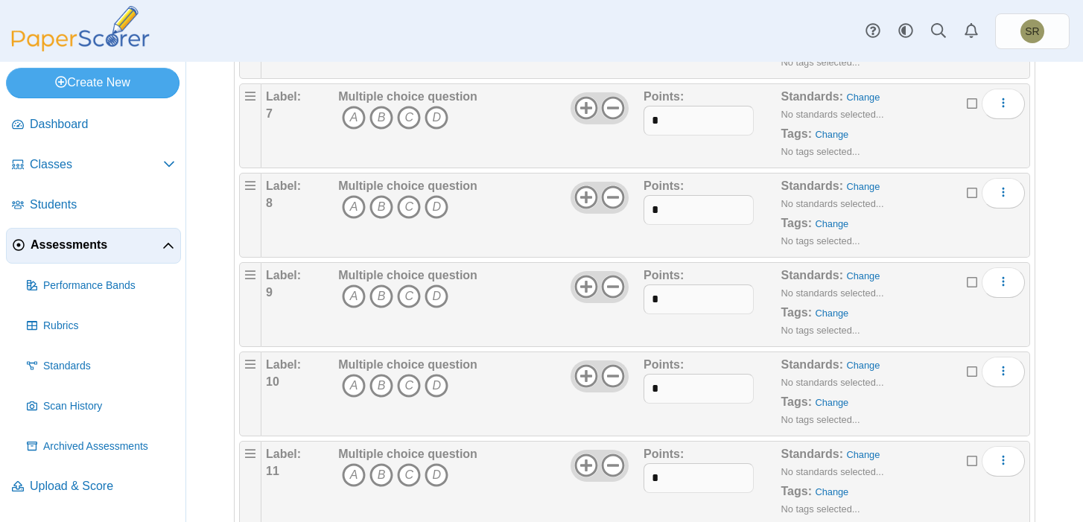
scroll to position [1571, 0]
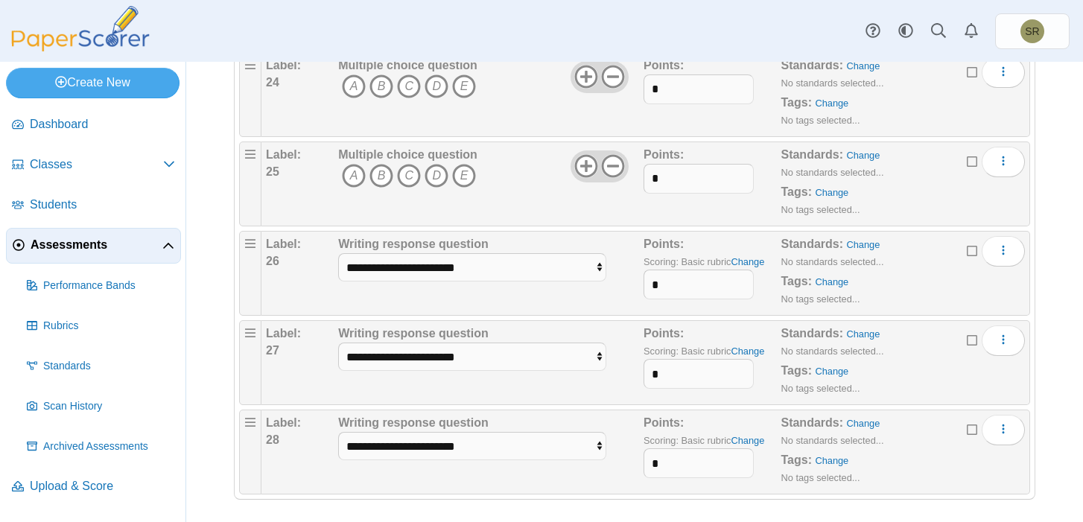
scroll to position [2321, 0]
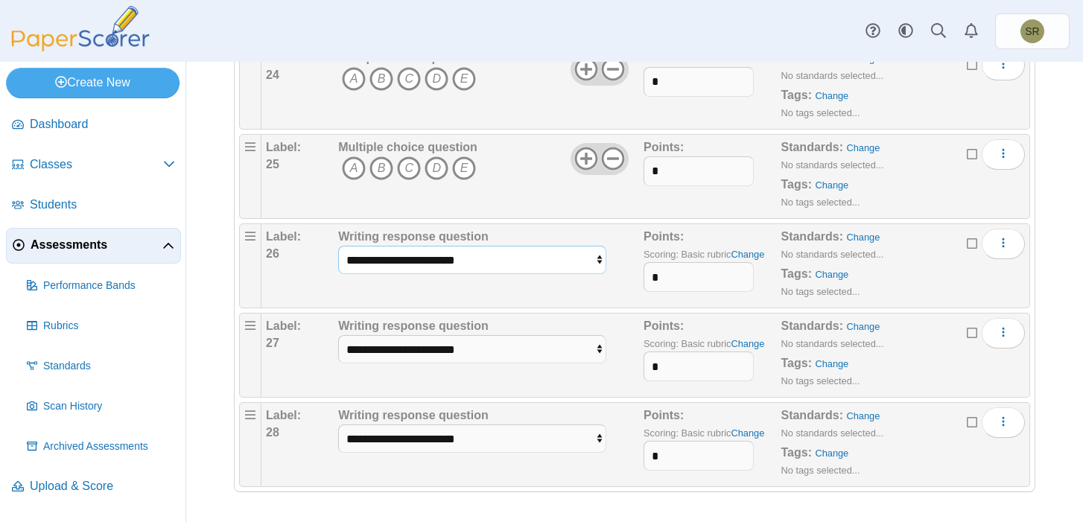
click at [522, 262] on select "**********" at bounding box center [472, 260] width 268 height 28
click at [338, 246] on select "**********" at bounding box center [472, 260] width 268 height 28
click at [613, 156] on icon at bounding box center [613, 159] width 24 height 24
click at [616, 76] on icon at bounding box center [613, 69] width 24 height 24
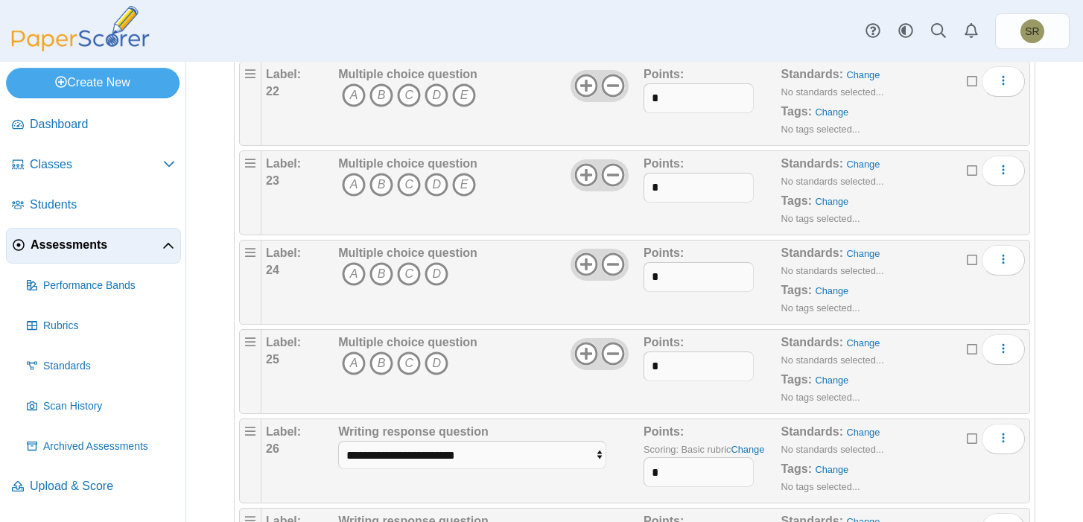
scroll to position [2125, 0]
click at [610, 173] on icon at bounding box center [613, 176] width 24 height 24
click at [620, 86] on icon at bounding box center [613, 87] width 24 height 24
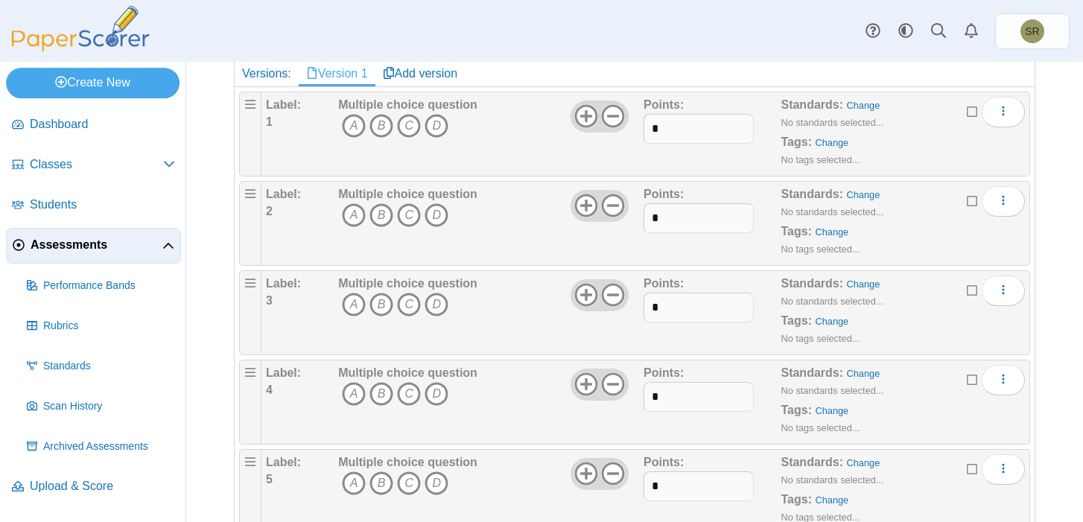
scroll to position [0, 0]
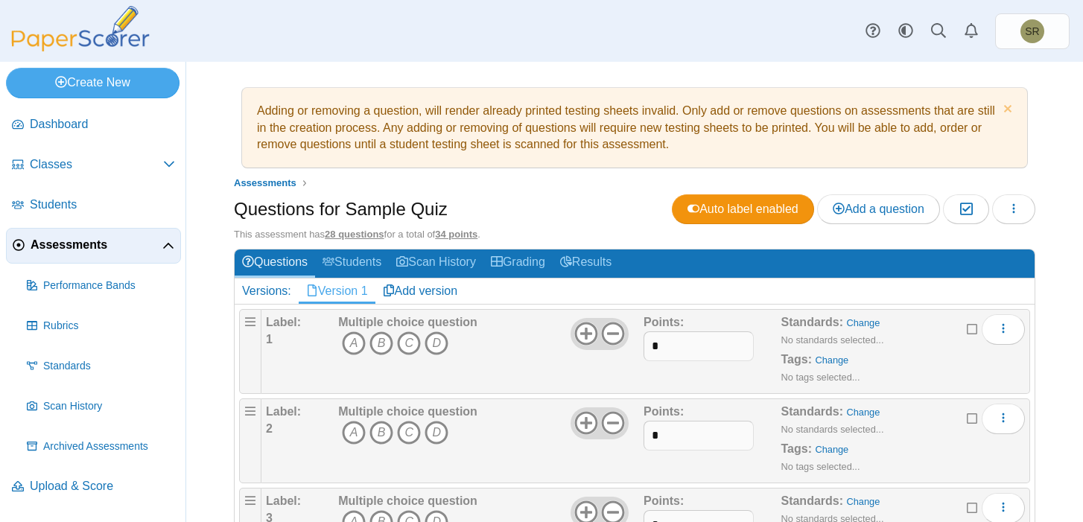
click at [551, 200] on div "Questions for Sample Quiz Auto label enabled Add a question Moderation 0 Loadin…" at bounding box center [635, 211] width 802 height 34
click at [68, 328] on span "Rubrics" at bounding box center [109, 326] width 132 height 15
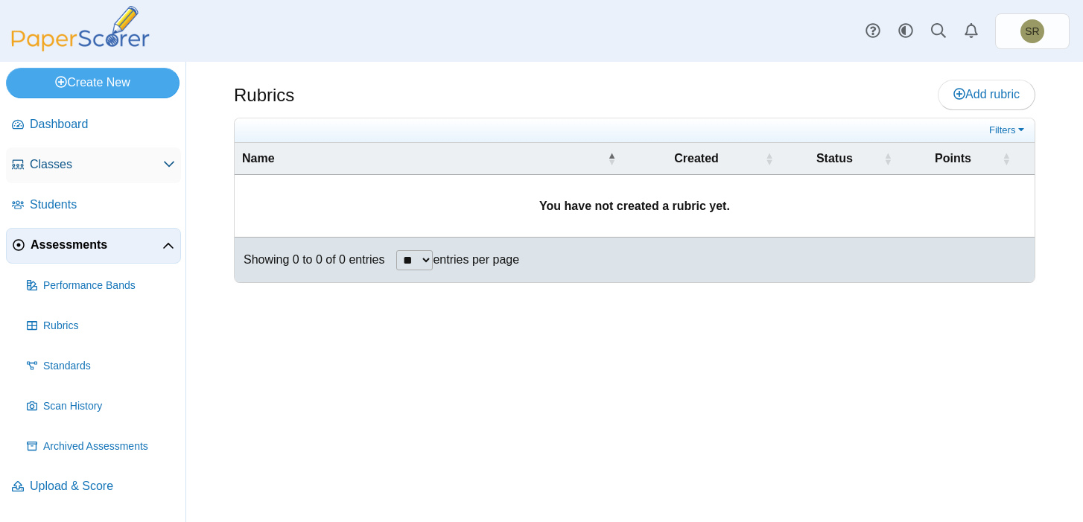
click at [69, 166] on span "Classes" at bounding box center [96, 164] width 133 height 16
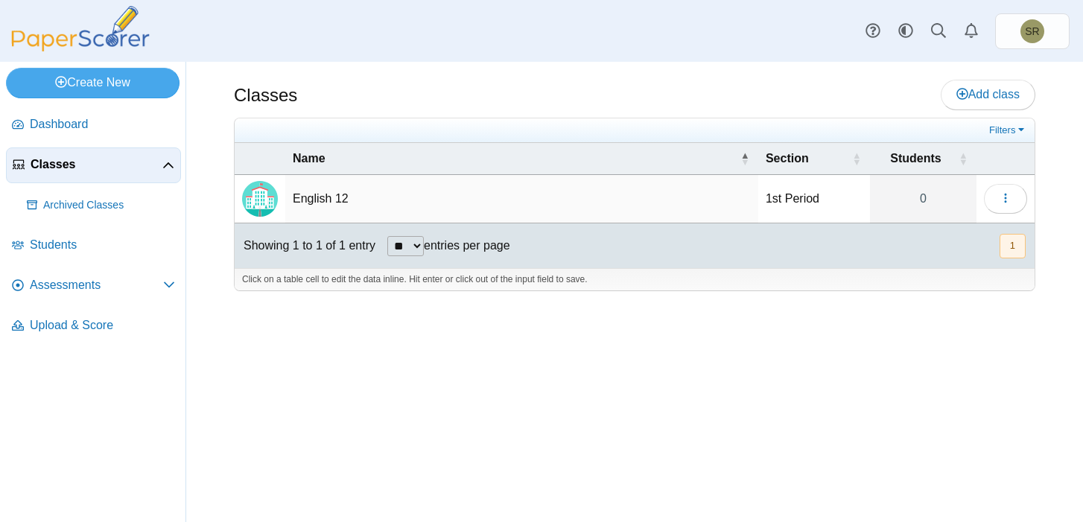
click at [315, 196] on td "English 12" at bounding box center [521, 199] width 473 height 48
click at [299, 332] on div "Classes Add class Filters 0" at bounding box center [634, 292] width 897 height 460
click at [63, 290] on span "Assessments" at bounding box center [96, 285] width 133 height 16
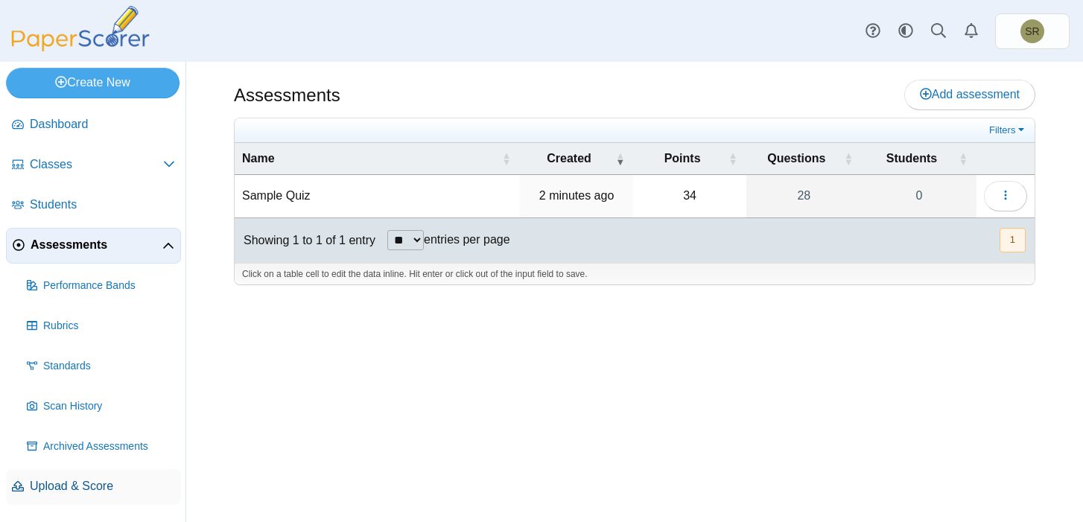
click at [67, 490] on span "Upload & Score" at bounding box center [102, 486] width 145 height 16
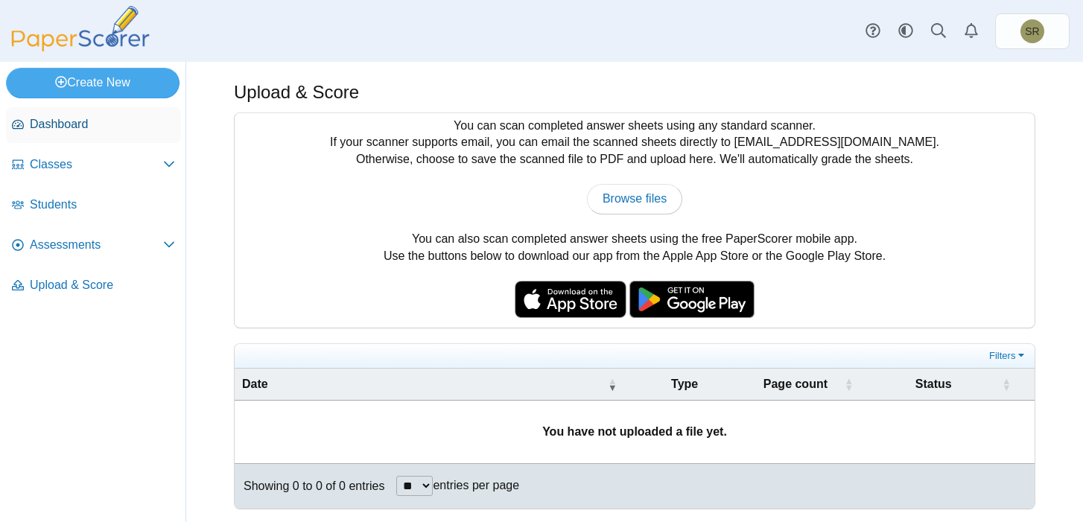
click at [42, 121] on span "Dashboard" at bounding box center [102, 124] width 145 height 16
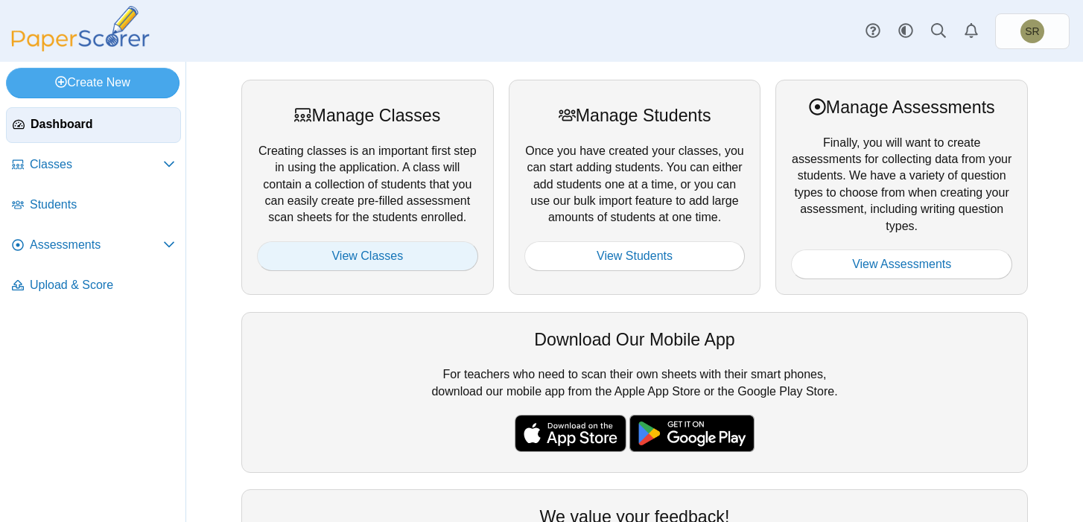
click at [339, 256] on link "View Classes" at bounding box center [367, 256] width 221 height 30
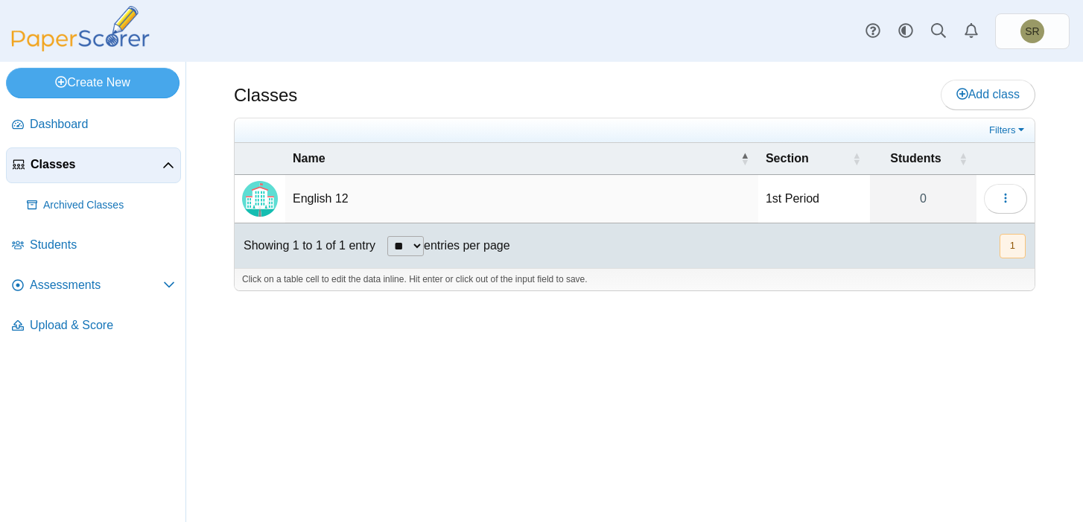
click at [651, 357] on div "Classes Add class Filters 0" at bounding box center [634, 292] width 897 height 460
click at [1007, 206] on button "button" at bounding box center [1005, 199] width 43 height 30
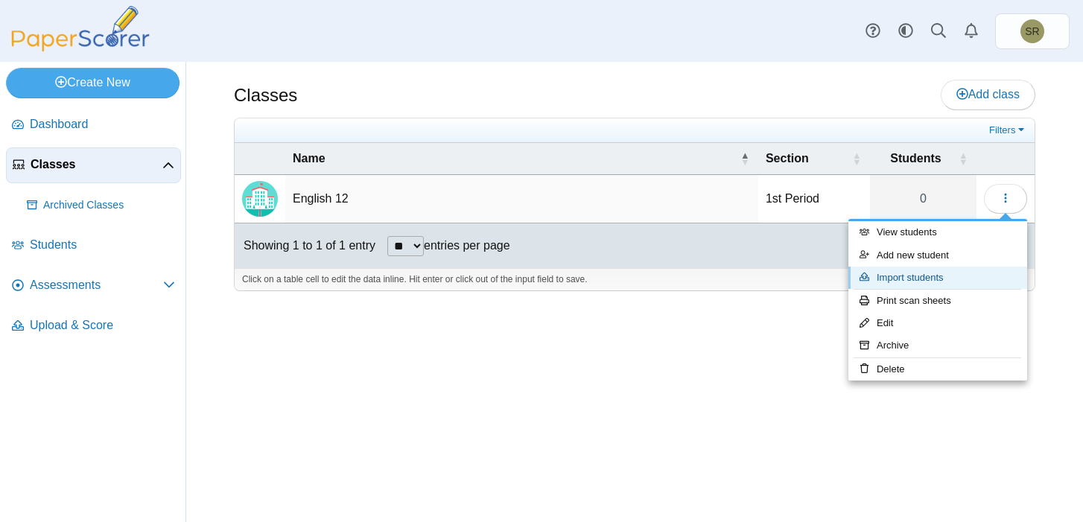
click at [959, 274] on link "Import students" at bounding box center [938, 278] width 179 height 22
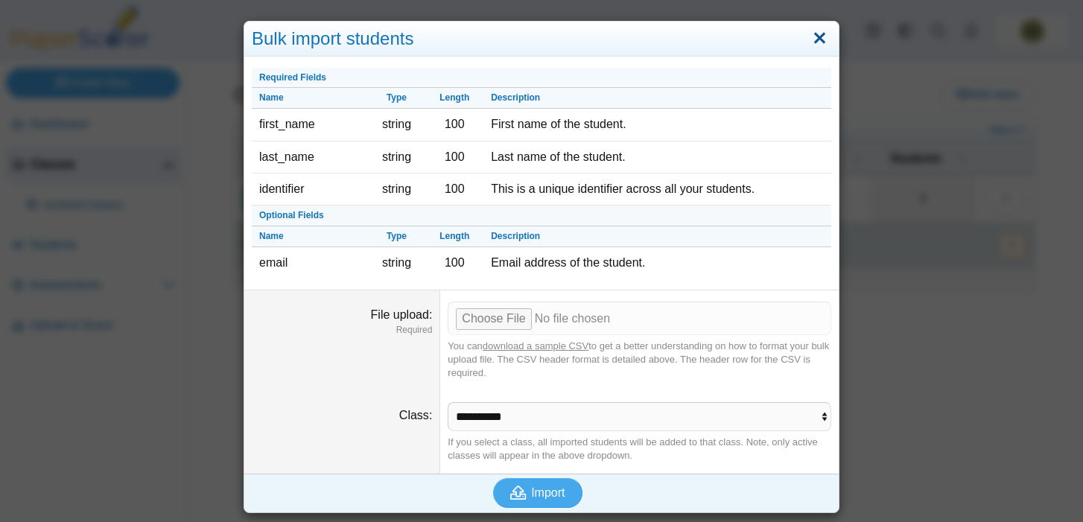
click at [819, 37] on link "Close" at bounding box center [819, 38] width 23 height 25
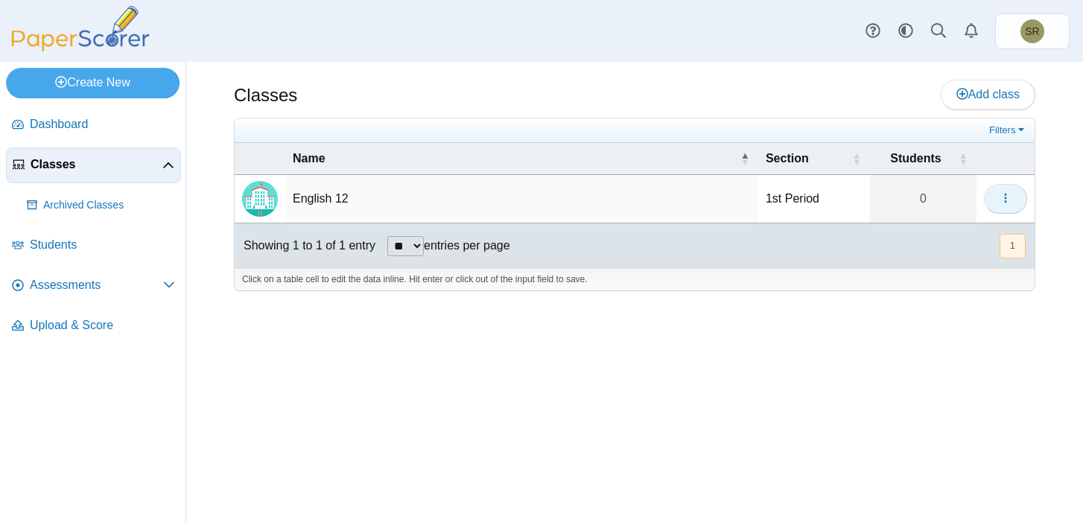
click at [1010, 203] on icon "button" at bounding box center [1006, 198] width 12 height 12
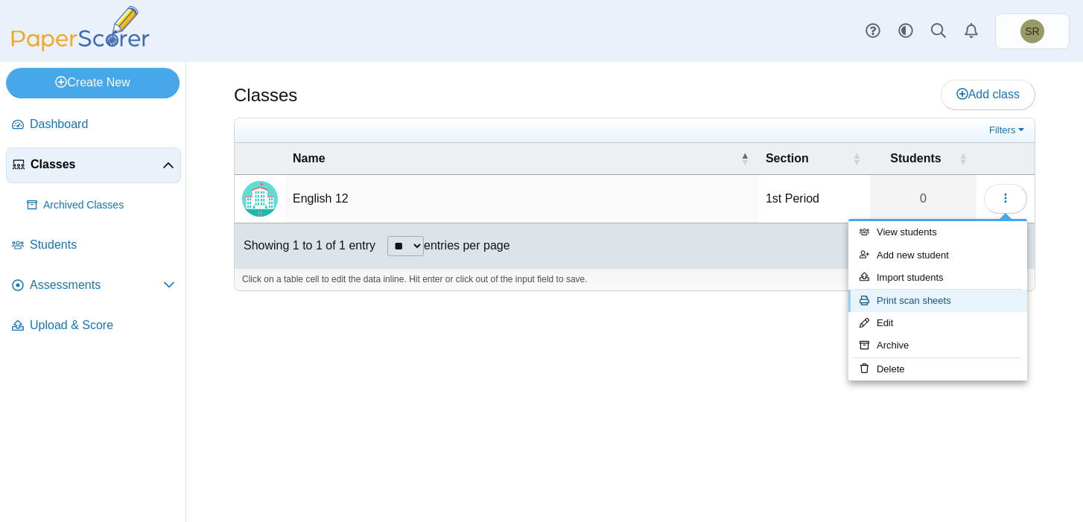
click at [919, 303] on link "Print scan sheets" at bounding box center [938, 301] width 179 height 22
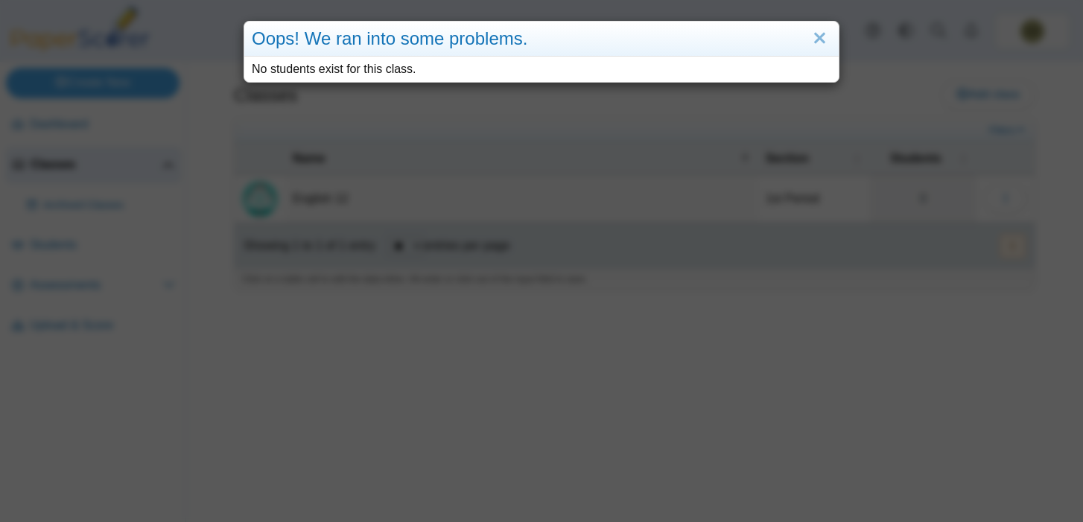
click at [772, 405] on div "Oops! We ran into some problems. No students exist for this class." at bounding box center [541, 261] width 1083 height 522
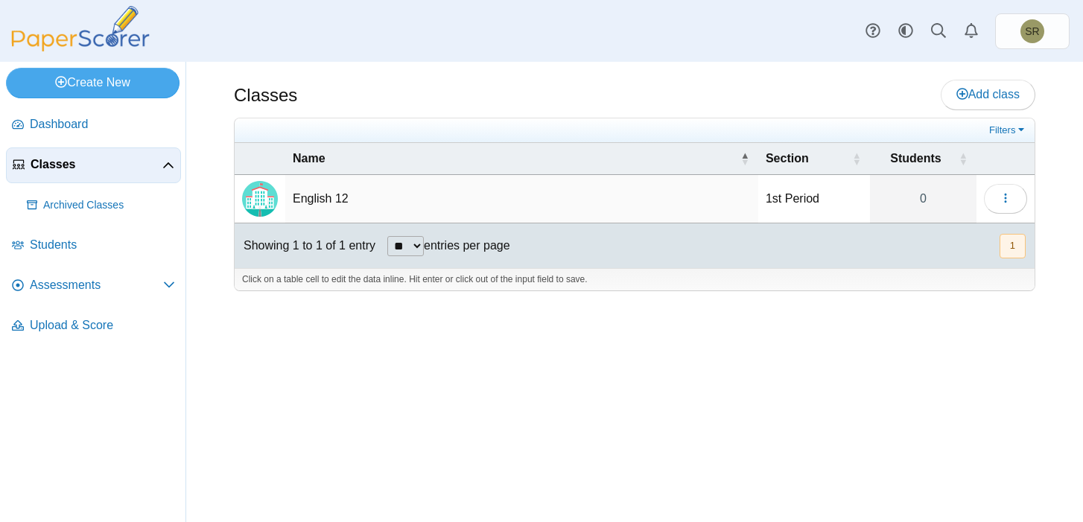
click at [789, 34] on div "Dashboard Classes Archived classes Students Assessments" at bounding box center [541, 31] width 1083 height 62
click at [1029, 37] on span "SR" at bounding box center [1033, 31] width 24 height 24
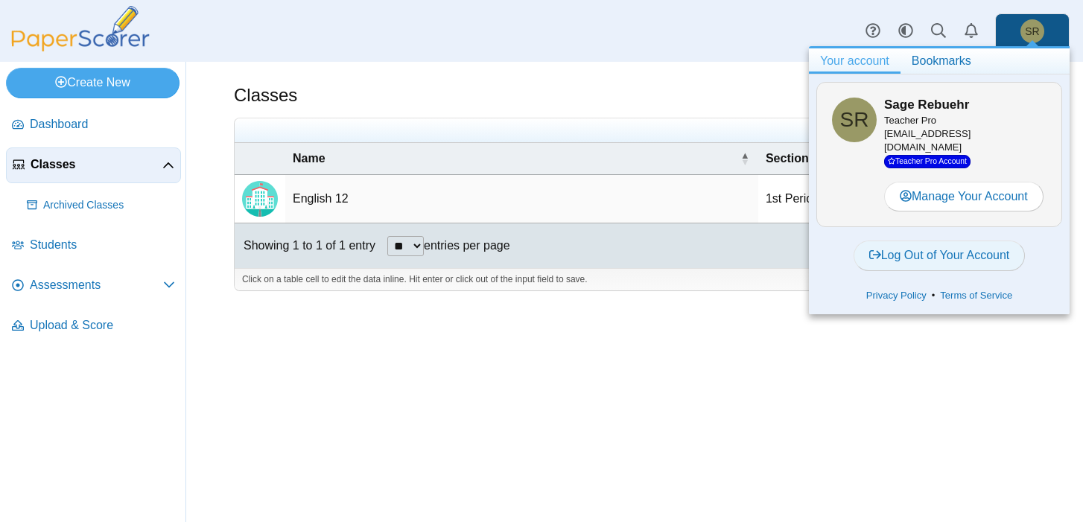
click at [954, 244] on link "Log Out of Your Account" at bounding box center [940, 256] width 172 height 30
